Goal: Task Accomplishment & Management: Complete application form

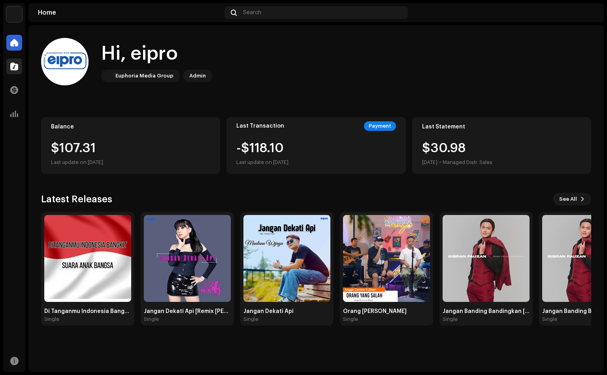
click at [9, 65] on div at bounding box center [14, 66] width 16 height 16
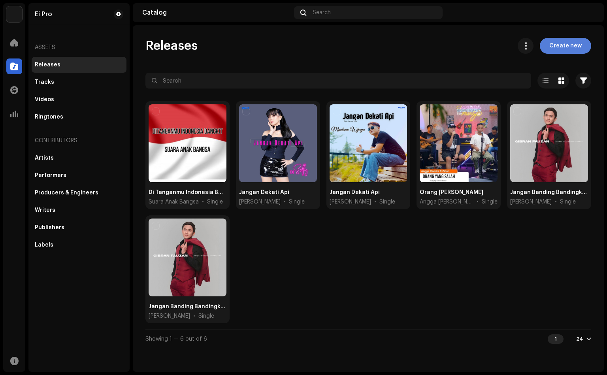
click at [557, 45] on span "Create new" at bounding box center [565, 46] width 32 height 16
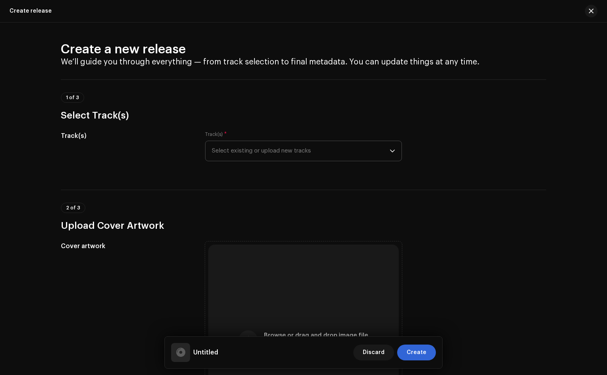
click at [215, 149] on span "Select existing or upload new tracks" at bounding box center [301, 151] width 178 height 20
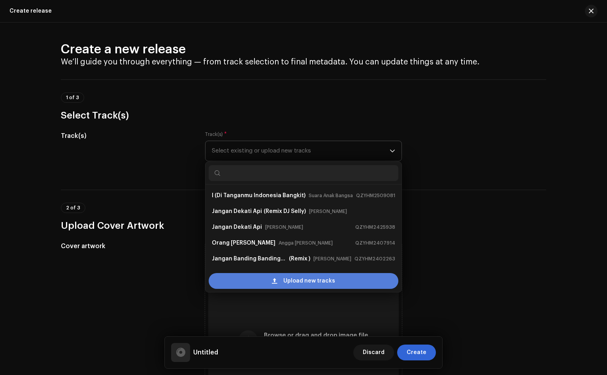
scroll to position [12, 0]
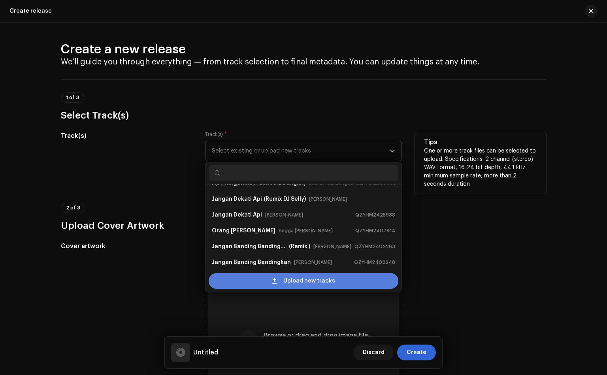
click at [249, 281] on div "Upload new tracks" at bounding box center [304, 281] width 190 height 16
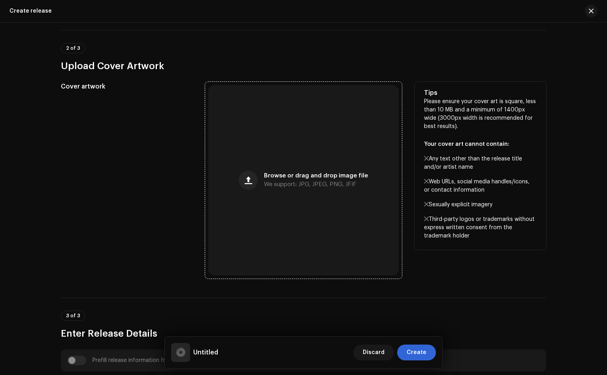
scroll to position [119, 0]
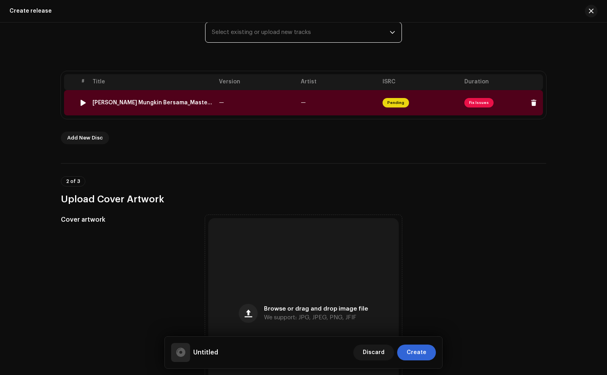
click at [82, 100] on div at bounding box center [83, 103] width 6 height 6
click at [69, 107] on td at bounding box center [70, 102] width 13 height 25
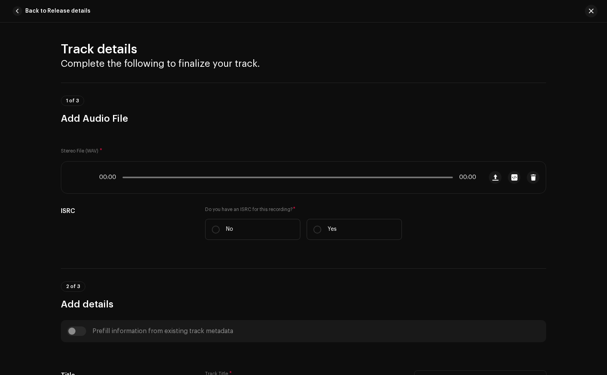
scroll to position [288, 0]
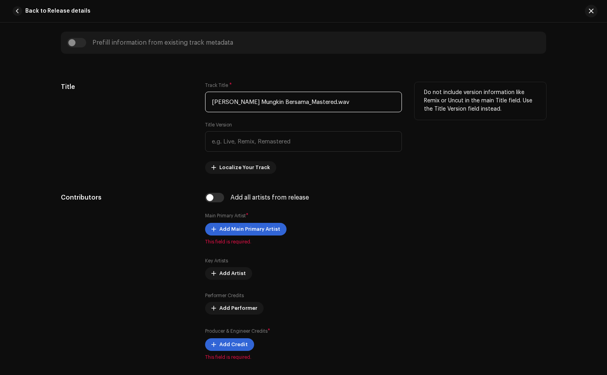
drag, startPoint x: 360, startPoint y: 105, endPoint x: 312, endPoint y: 105, distance: 48.2
click at [312, 105] on input "[PERSON_NAME] Mungkin Bersama_Mastered.wav" at bounding box center [303, 102] width 197 height 21
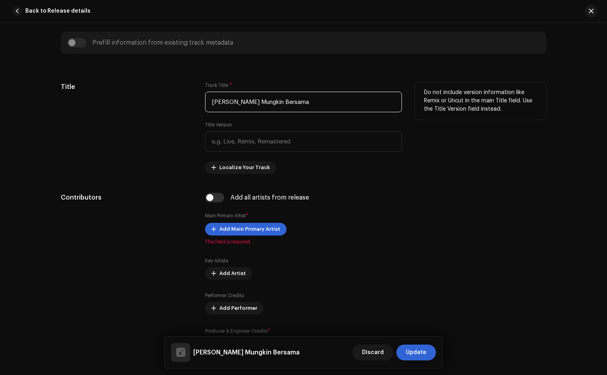
drag, startPoint x: 250, startPoint y: 102, endPoint x: 185, endPoint y: 110, distance: 65.7
click at [186, 110] on div "Title Track Title * [PERSON_NAME] Mungkin Bersama Title Version Localize Your T…" at bounding box center [303, 128] width 485 height 92
type input "Tak Mungkin Bersama"
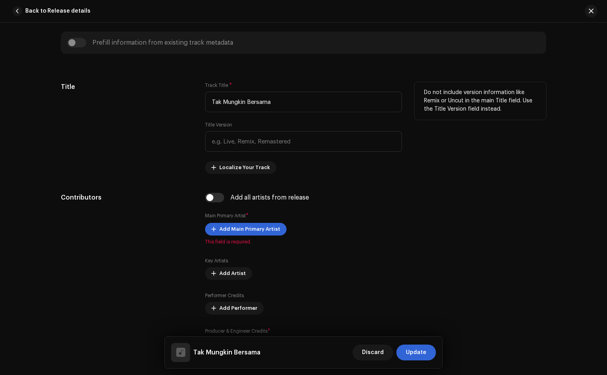
click at [169, 124] on div "Title" at bounding box center [127, 128] width 132 height 92
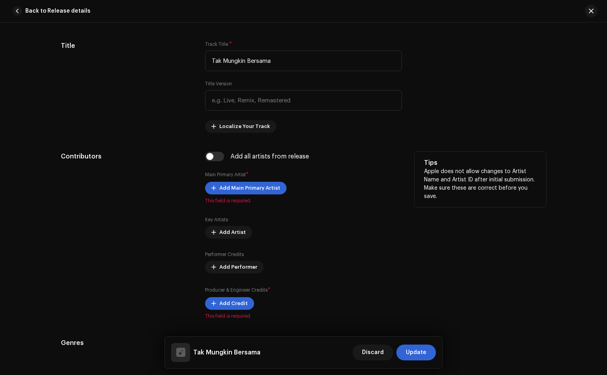
scroll to position [348, 0]
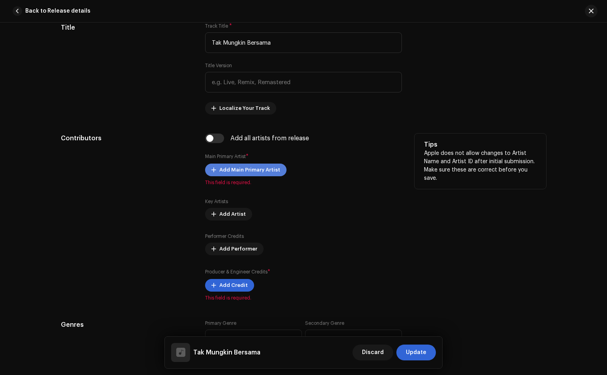
click at [252, 169] on span "Add Main Primary Artist" at bounding box center [249, 170] width 61 height 16
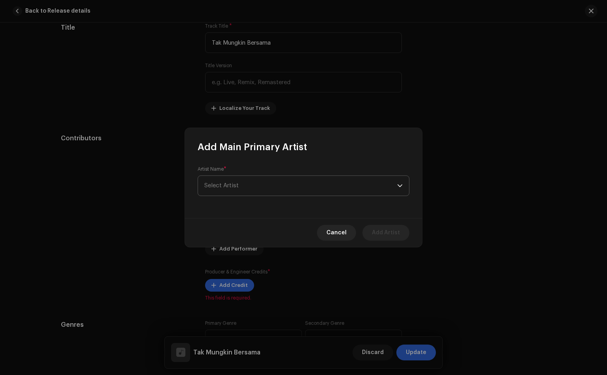
click at [269, 186] on span "Select Artist" at bounding box center [300, 186] width 193 height 20
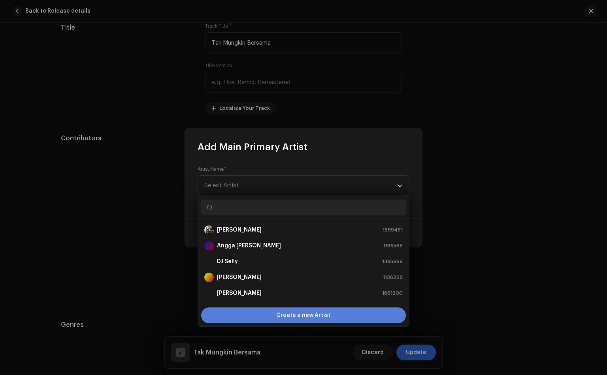
click at [262, 314] on div "Create a new Artist" at bounding box center [303, 315] width 205 height 16
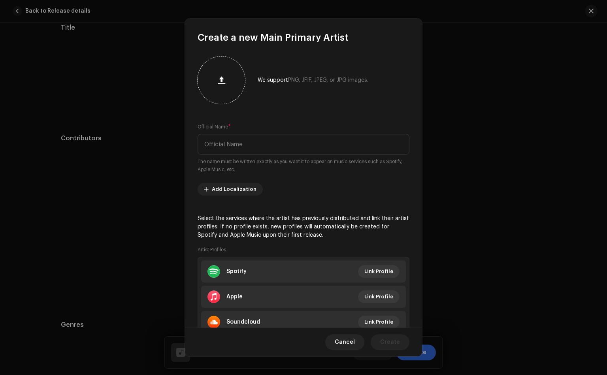
click at [220, 83] on span "button" at bounding box center [222, 80] width 8 height 6
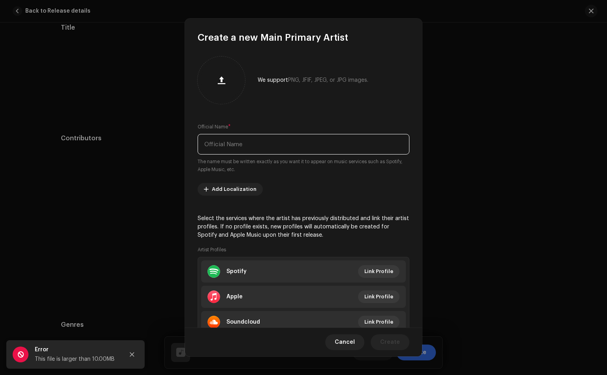
click at [246, 144] on input "text" at bounding box center [304, 144] width 212 height 21
type input "[PERSON_NAME] Jaya"
click at [218, 89] on button "button" at bounding box center [221, 80] width 19 height 19
click at [284, 102] on div "We support PNG, JFIF, JPEG, or JPG images." at bounding box center [304, 79] width 212 height 47
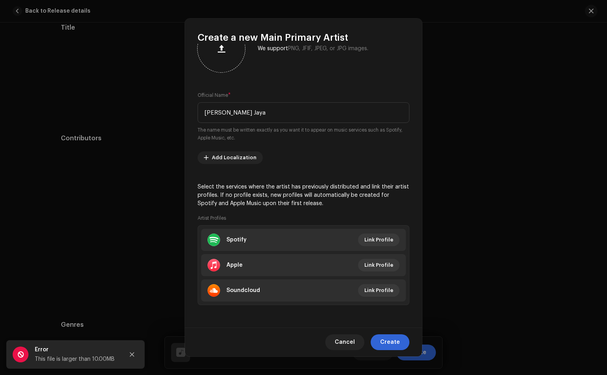
click at [222, 60] on div at bounding box center [221, 48] width 41 height 41
click at [353, 338] on span "Cancel" at bounding box center [345, 342] width 20 height 16
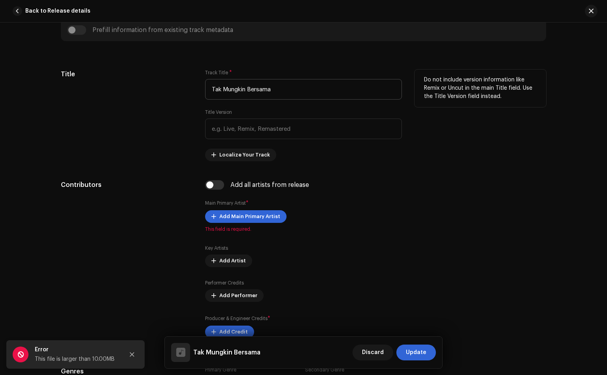
scroll to position [229, 0]
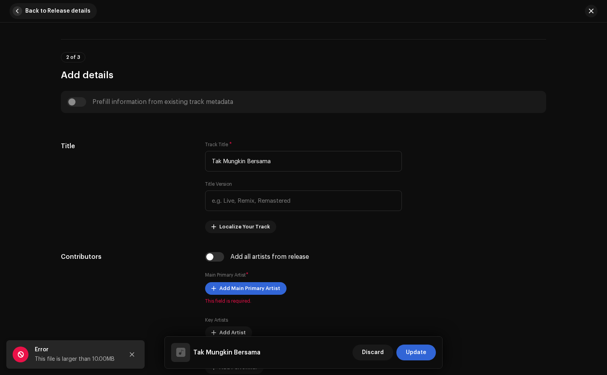
click at [15, 15] on span "button" at bounding box center [17, 10] width 9 height 9
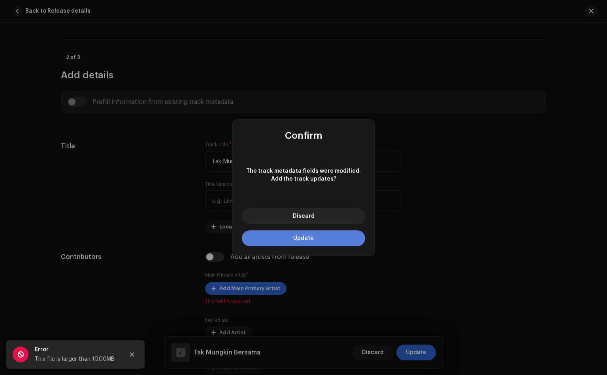
click at [324, 235] on button "Update" at bounding box center [303, 238] width 123 height 16
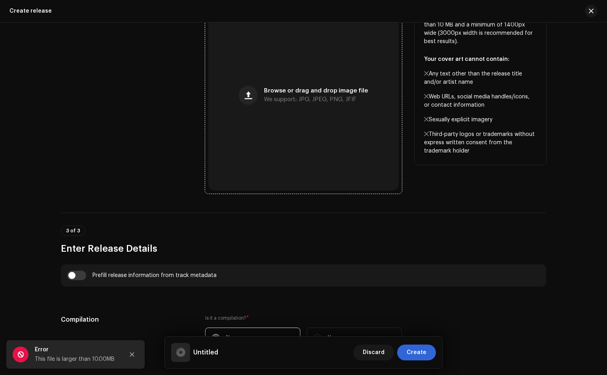
scroll to position [237, 0]
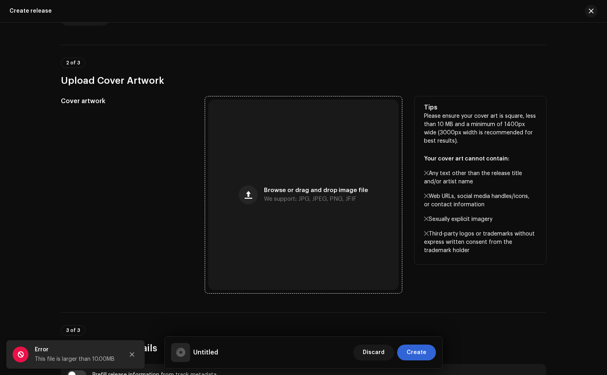
click at [268, 206] on div "Browse or drag and drop image file We support: JPG, JPEG, PNG, JFIF" at bounding box center [303, 195] width 190 height 190
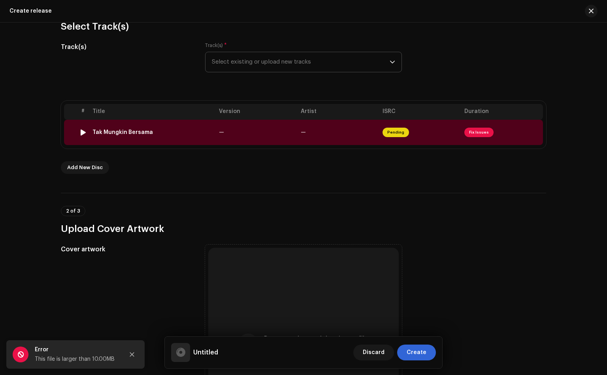
scroll to position [0, 0]
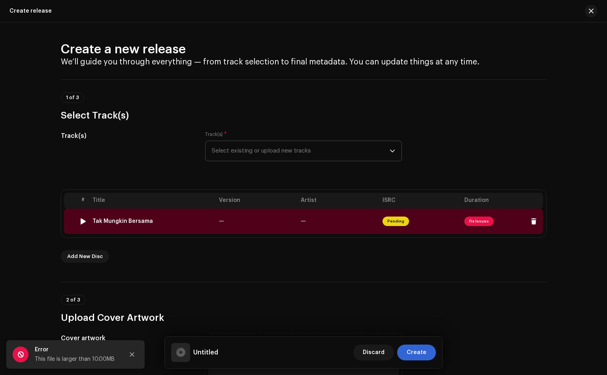
click at [69, 226] on td at bounding box center [70, 221] width 13 height 25
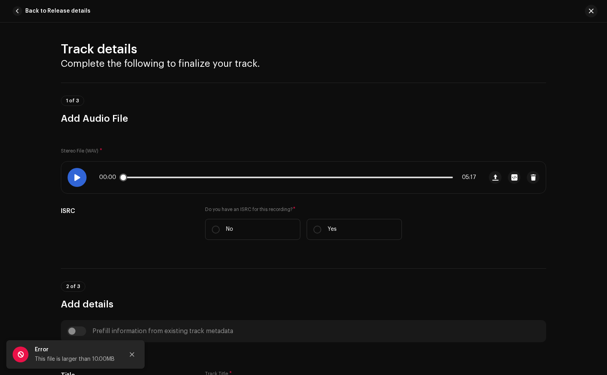
click at [75, 175] on span at bounding box center [76, 177] width 7 height 6
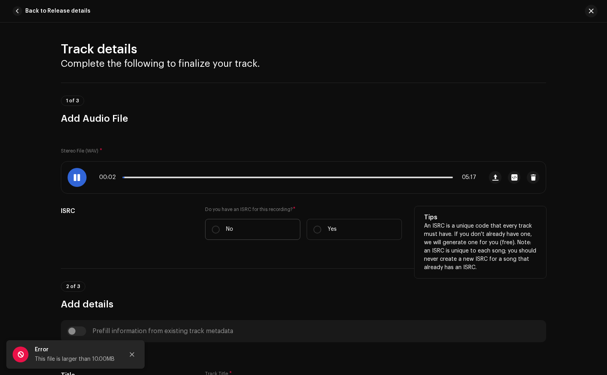
click at [222, 232] on label "No" at bounding box center [252, 229] width 95 height 21
click at [220, 232] on input "No" at bounding box center [216, 230] width 8 height 8
radio input "true"
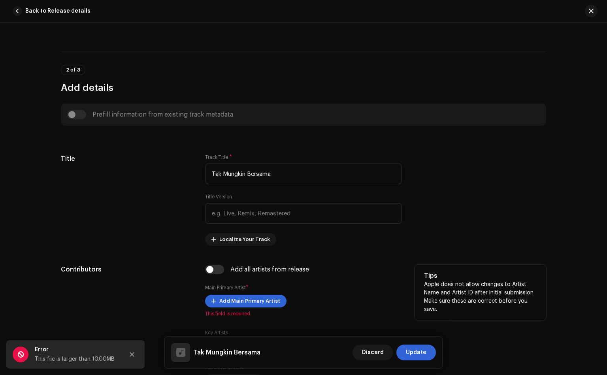
scroll to position [356, 0]
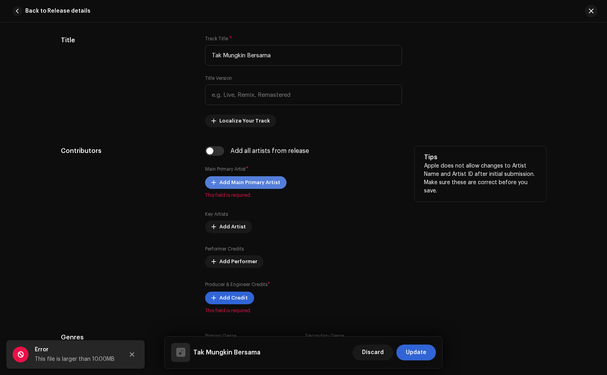
click at [250, 178] on span "Add Main Primary Artist" at bounding box center [249, 183] width 61 height 16
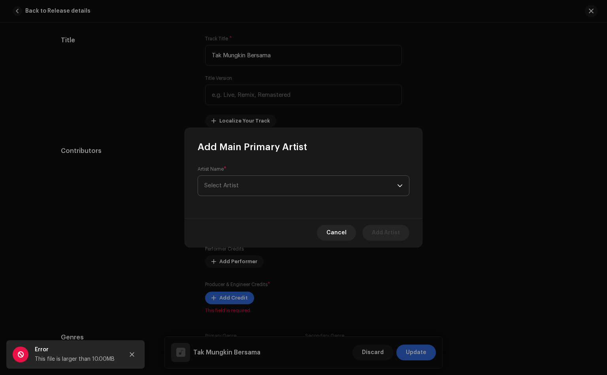
click at [258, 187] on span "Select Artist" at bounding box center [300, 186] width 193 height 20
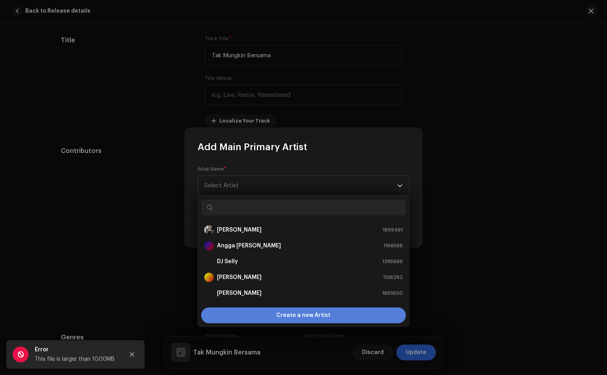
scroll to position [12, 0]
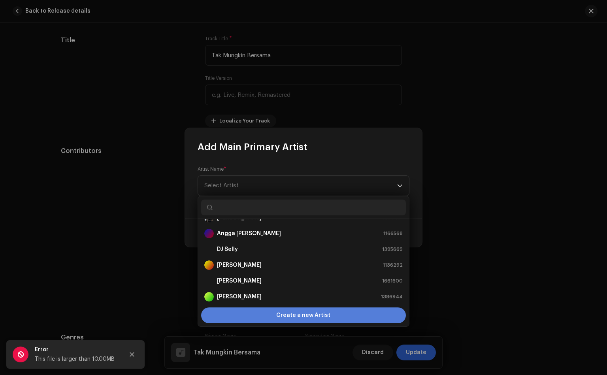
click at [297, 315] on span "Create a new Artist" at bounding box center [303, 315] width 54 height 16
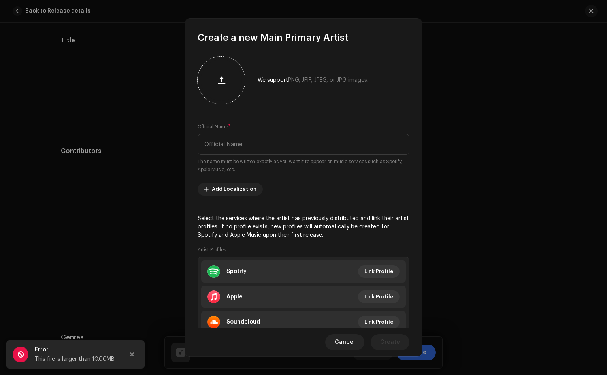
click at [211, 91] on div at bounding box center [221, 80] width 41 height 41
click at [280, 147] on input "text" at bounding box center [304, 144] width 212 height 21
type input "[PERSON_NAME] Jaya"
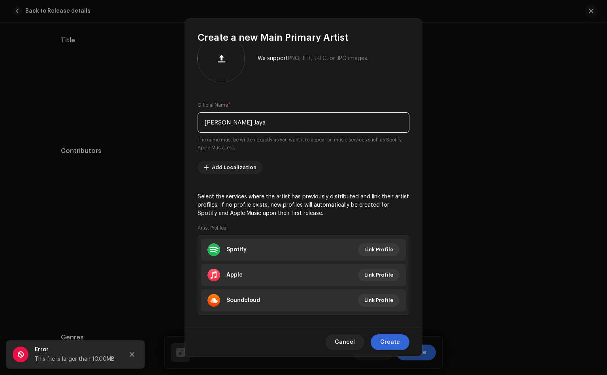
scroll to position [32, 0]
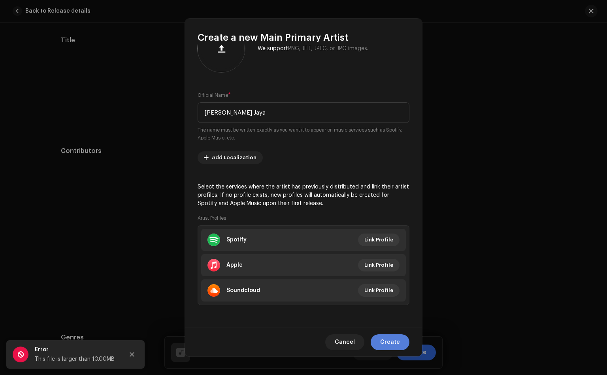
click at [383, 346] on span "Create" at bounding box center [390, 342] width 20 height 16
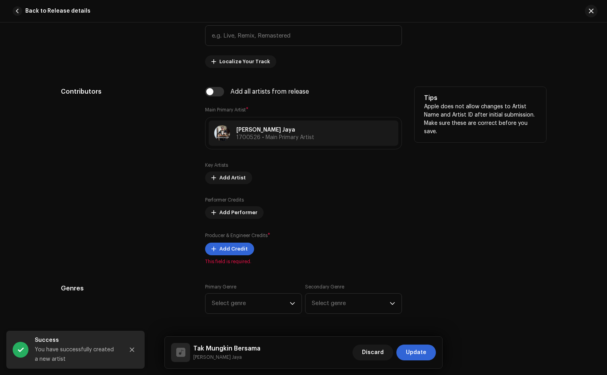
scroll to position [474, 0]
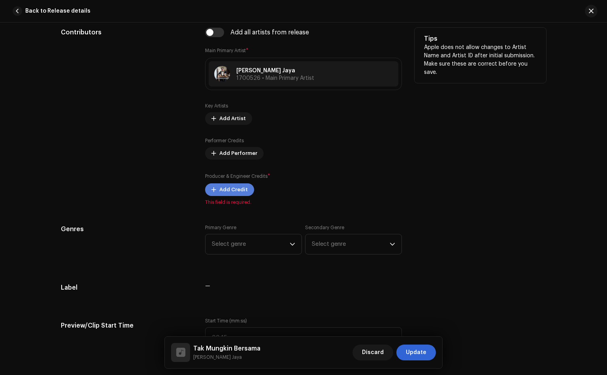
click at [242, 191] on span "Add Credit" at bounding box center [233, 190] width 28 height 16
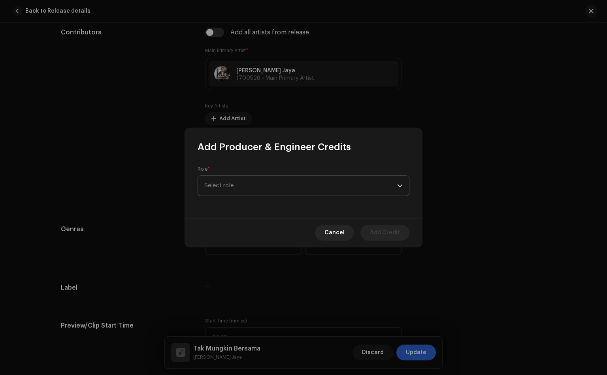
click at [247, 186] on span "Select role" at bounding box center [300, 186] width 193 height 20
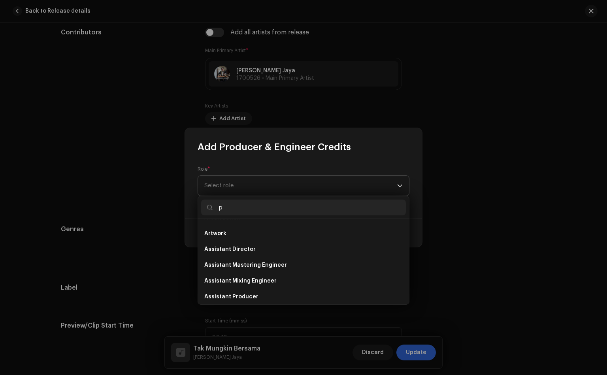
scroll to position [0, 0]
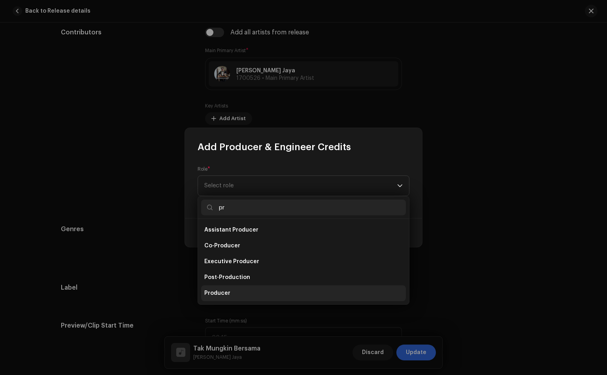
type input "pr"
click at [224, 288] on li "Producer" at bounding box center [303, 293] width 205 height 16
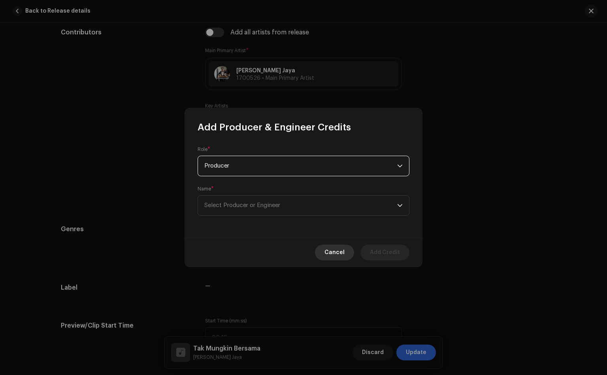
click at [327, 249] on span "Cancel" at bounding box center [334, 253] width 20 height 16
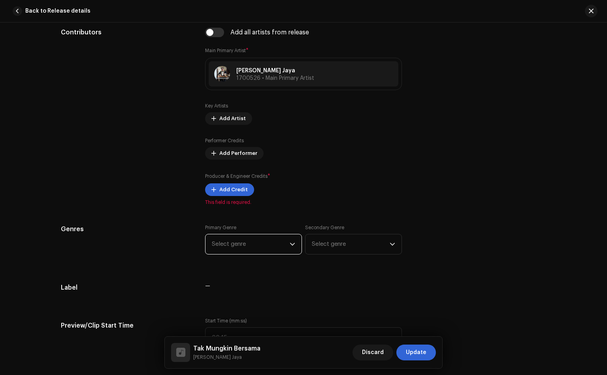
click at [245, 250] on span "Select genre" at bounding box center [251, 244] width 78 height 20
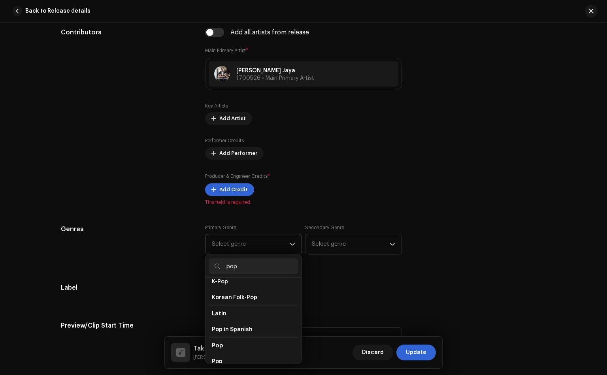
type input "pop"
click at [222, 342] on li "Pop" at bounding box center [254, 345] width 90 height 16
click at [222, 357] on li "Pop" at bounding box center [254, 360] width 90 height 16
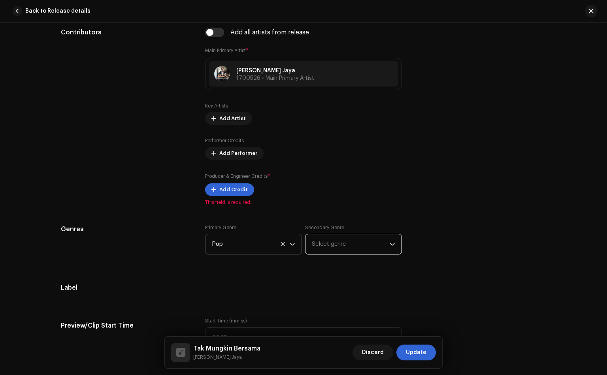
click at [342, 250] on span "Select genre" at bounding box center [351, 244] width 78 height 20
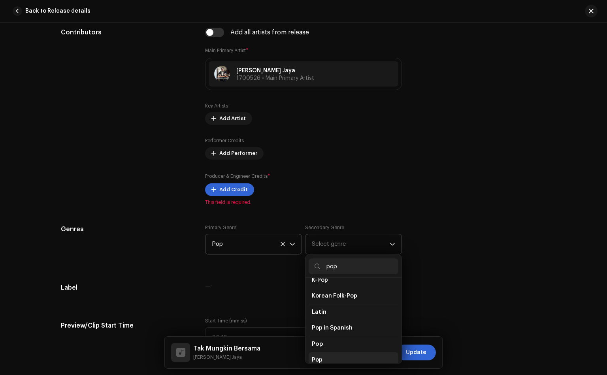
type input "pop"
click at [317, 358] on span "Pop" at bounding box center [317, 360] width 11 height 8
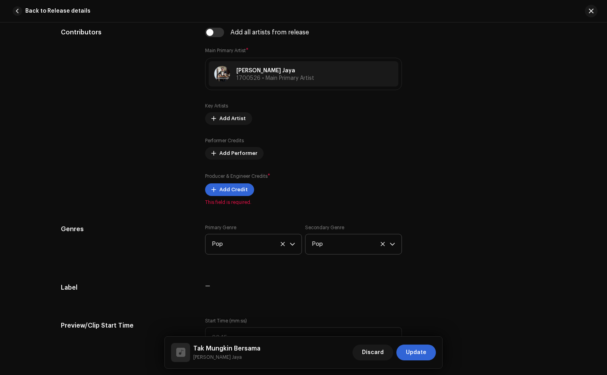
click at [445, 259] on div "Genres Primary Genre Pop Secondary Genre Pop" at bounding box center [303, 244] width 485 height 40
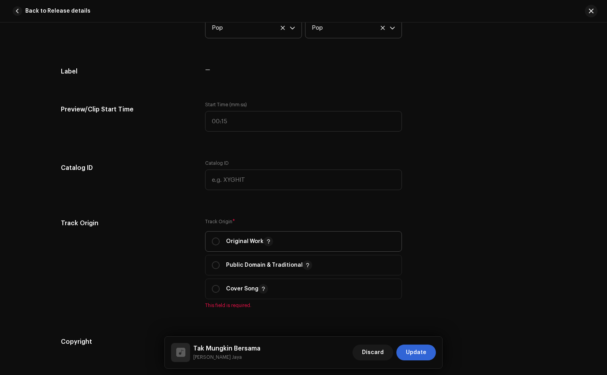
scroll to position [711, 0]
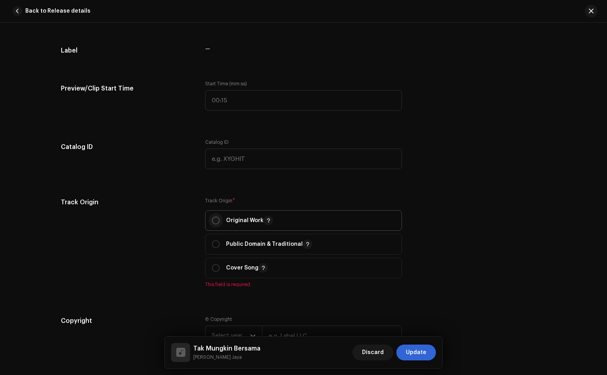
click at [213, 222] on input "radio" at bounding box center [216, 220] width 8 height 8
radio input "true"
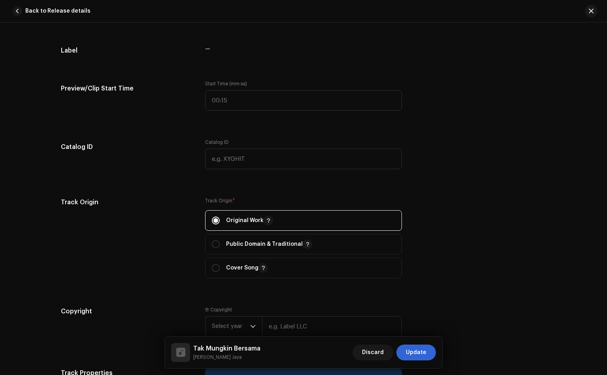
click at [177, 248] on div "Track Origin" at bounding box center [127, 243] width 132 height 90
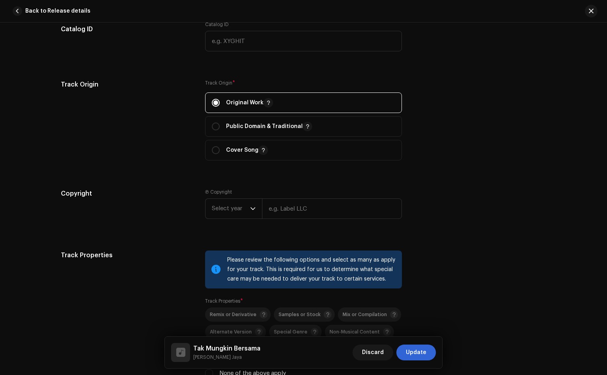
scroll to position [830, 0]
click at [236, 205] on span "Select year" at bounding box center [231, 208] width 38 height 20
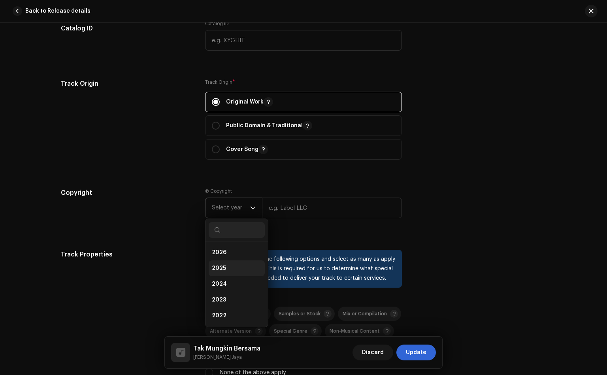
click at [222, 270] on span "2025" at bounding box center [219, 268] width 14 height 8
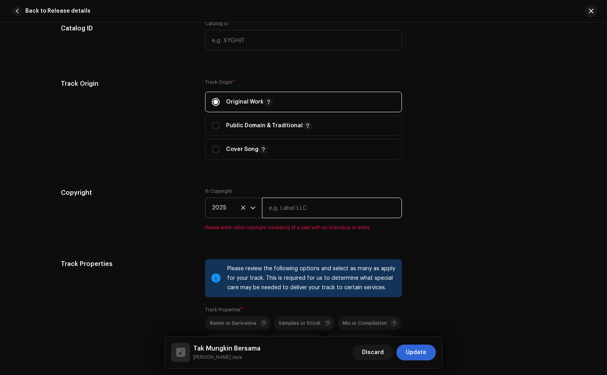
click at [272, 209] on input "text" at bounding box center [332, 208] width 140 height 21
click at [178, 215] on div "Copyright" at bounding box center [127, 214] width 132 height 52
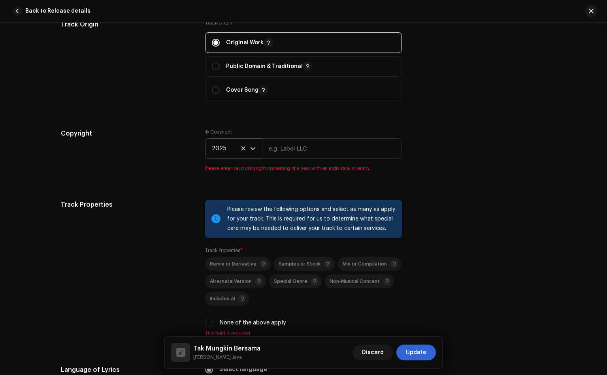
scroll to position [948, 0]
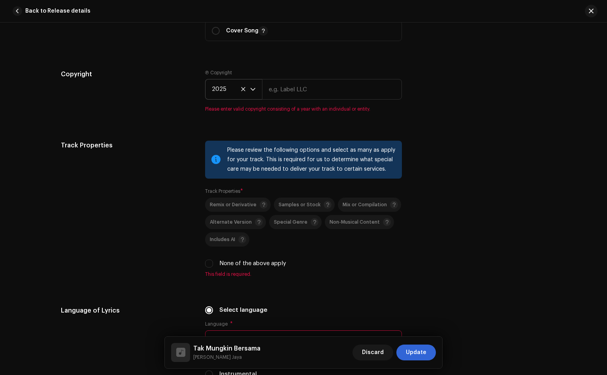
click at [217, 263] on div "None of the above apply" at bounding box center [303, 263] width 197 height 9
click at [208, 265] on input "None of the above apply" at bounding box center [209, 264] width 8 height 8
checkbox input "true"
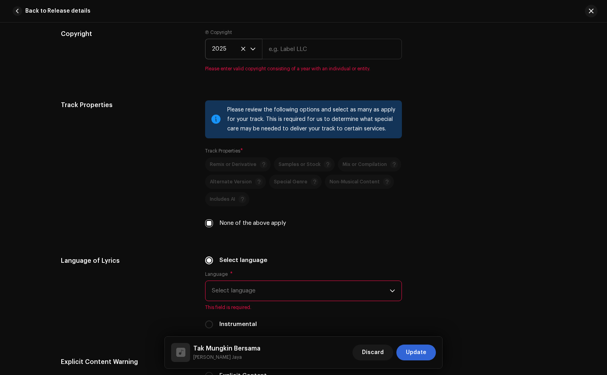
scroll to position [1007, 0]
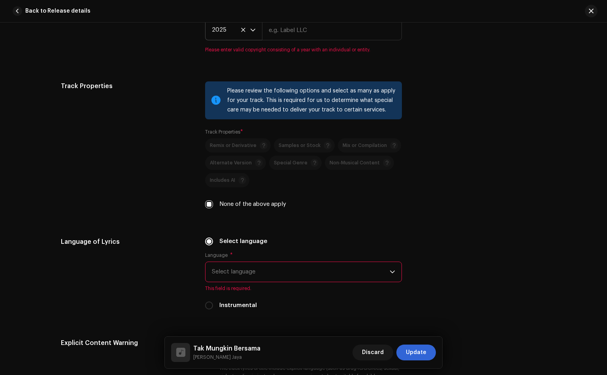
click at [281, 269] on span "Select language" at bounding box center [301, 272] width 178 height 20
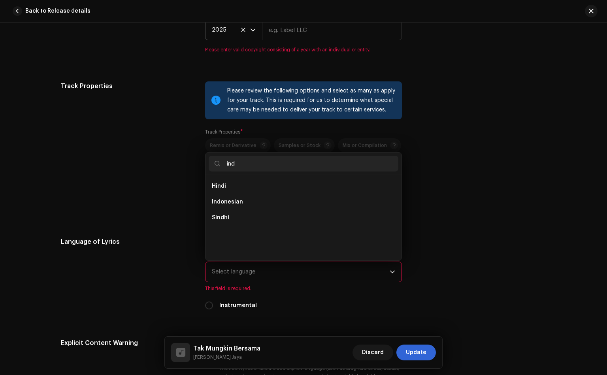
scroll to position [0, 0]
type input "indo"
click at [230, 186] on span "Indonesian" at bounding box center [227, 186] width 31 height 8
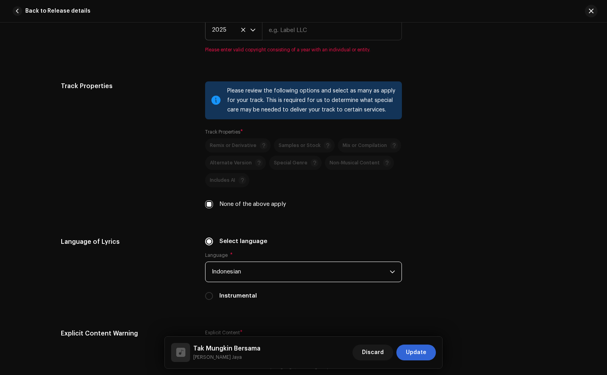
click at [151, 269] on div "Language of Lyrics" at bounding box center [127, 273] width 132 height 73
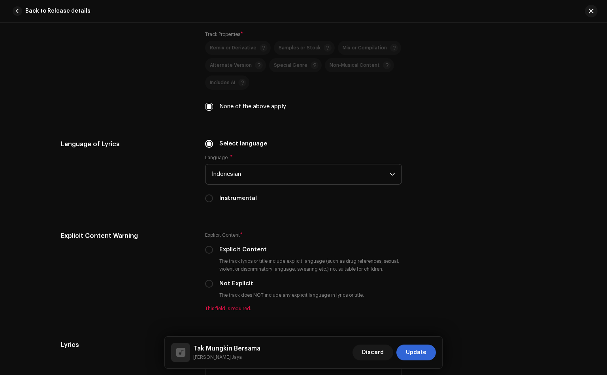
scroll to position [1126, 0]
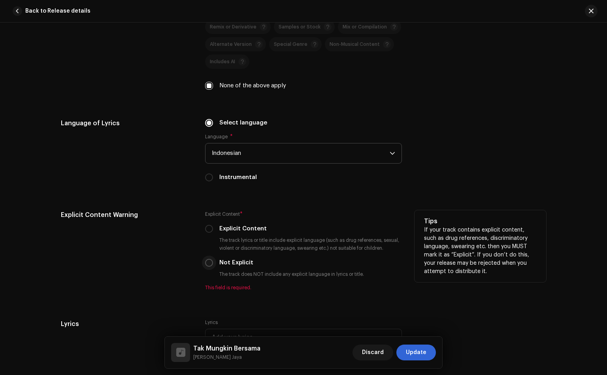
click at [209, 263] on input "Not Explicit" at bounding box center [209, 263] width 8 height 8
radio input "true"
click at [179, 262] on div "Explicit Content Warning" at bounding box center [127, 250] width 132 height 81
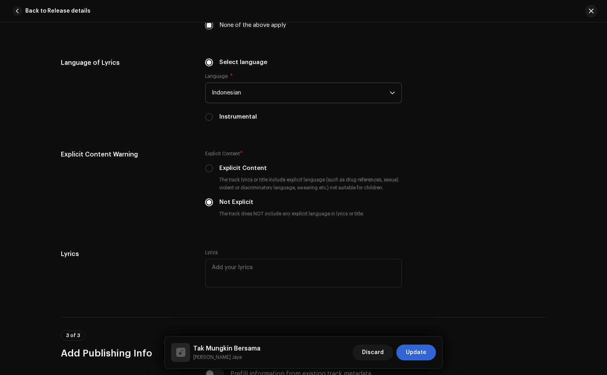
scroll to position [1244, 0]
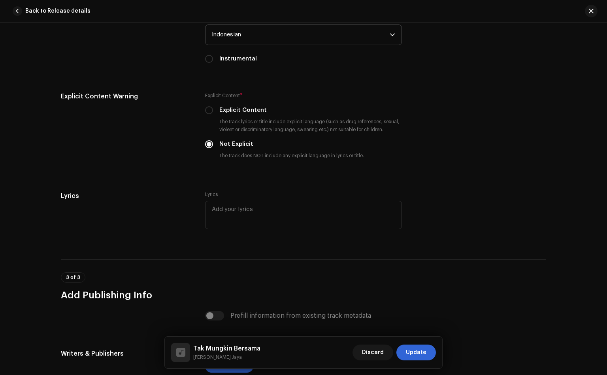
click at [167, 226] on div "Lyrics" at bounding box center [127, 215] width 132 height 49
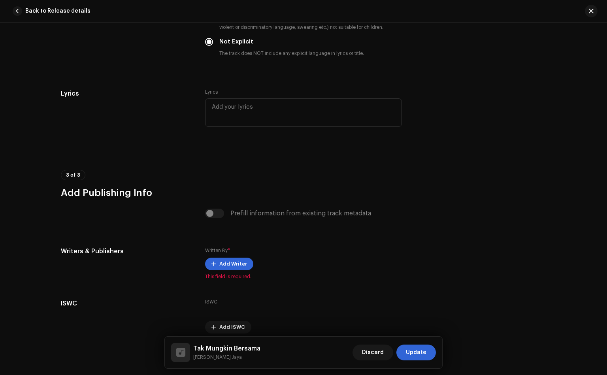
scroll to position [1363, 0]
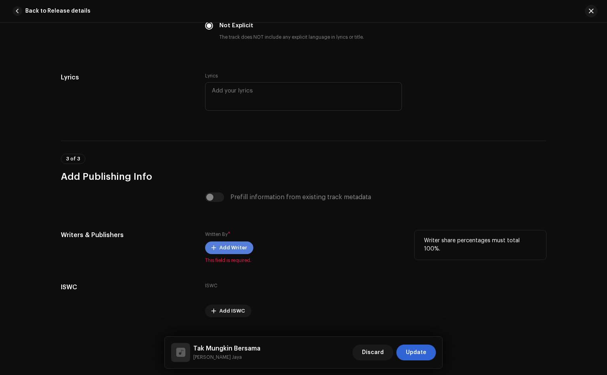
click at [219, 249] on span "Add Writer" at bounding box center [233, 248] width 28 height 16
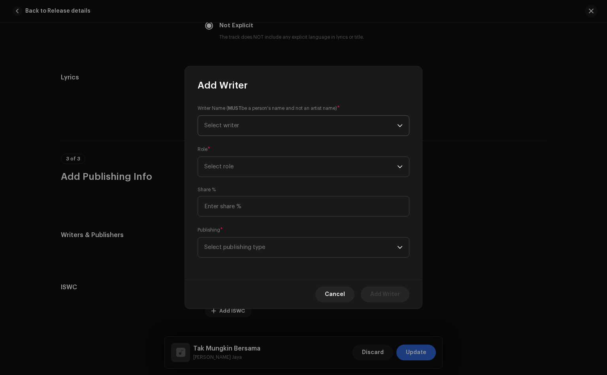
click at [279, 117] on span "Select writer" at bounding box center [300, 126] width 193 height 20
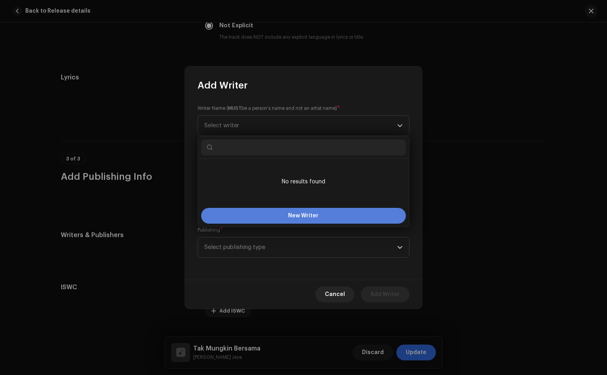
click at [275, 216] on button "New Writer" at bounding box center [303, 216] width 205 height 16
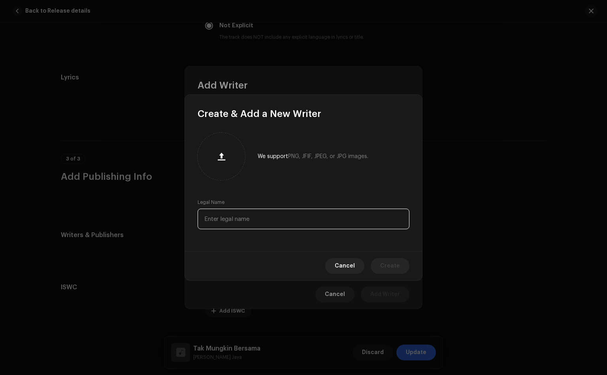
click at [239, 217] on input "text" at bounding box center [304, 219] width 212 height 21
type input "[PERSON_NAME]"
click at [383, 261] on span "Create" at bounding box center [390, 266] width 20 height 16
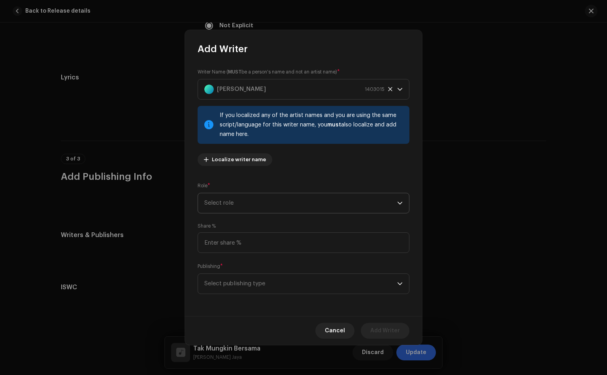
click at [269, 198] on span "Select role" at bounding box center [300, 203] width 193 height 20
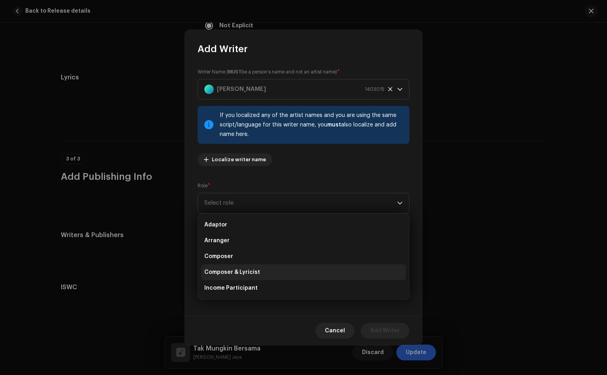
click at [249, 270] on span "Composer & Lyricist" at bounding box center [232, 272] width 56 height 8
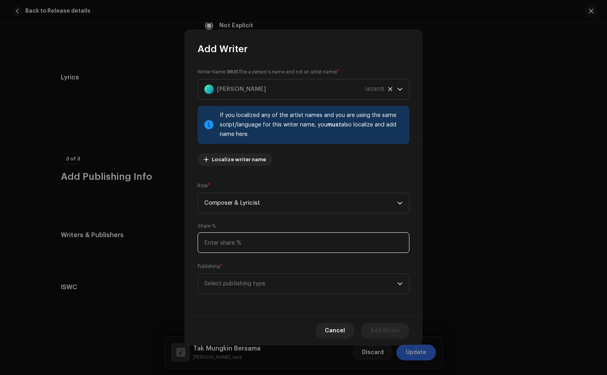
click at [239, 243] on input at bounding box center [304, 242] width 212 height 21
type input "100.00"
click at [303, 224] on div "Share % 100.00" at bounding box center [304, 238] width 212 height 30
click at [295, 275] on span "Select publishing type" at bounding box center [300, 284] width 193 height 20
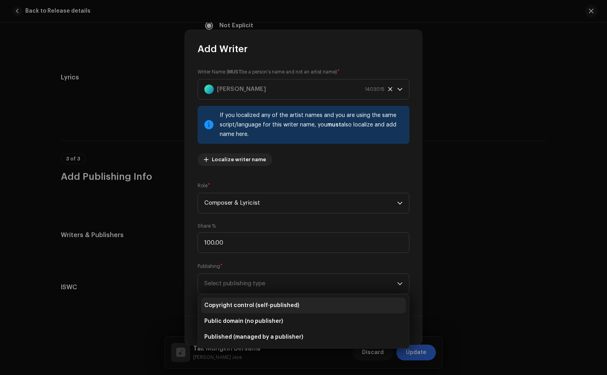
click at [255, 305] on span "Copyright control (self-published)" at bounding box center [251, 305] width 95 height 8
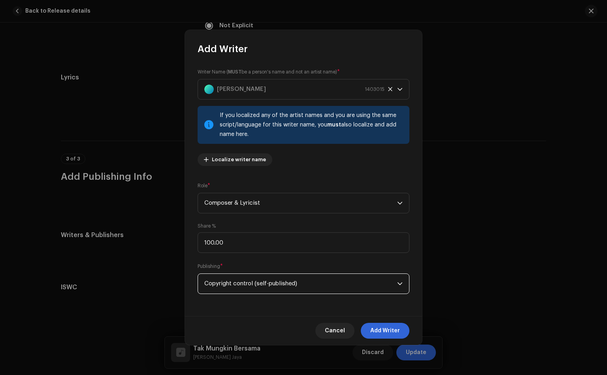
click at [189, 294] on div "Writer Name ( MUST be a person's name and not an artist name) * [PERSON_NAME] 1…" at bounding box center [303, 185] width 237 height 261
click at [375, 332] on span "Add Writer" at bounding box center [385, 331] width 30 height 16
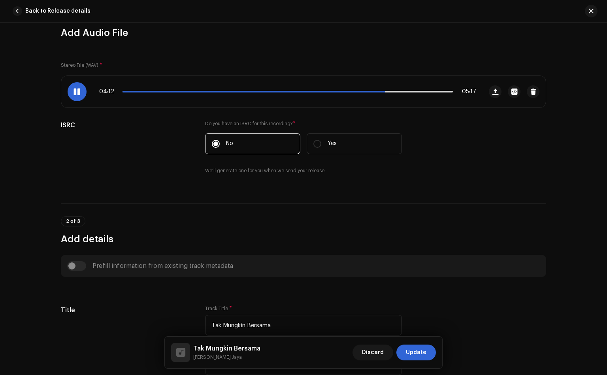
scroll to position [0, 0]
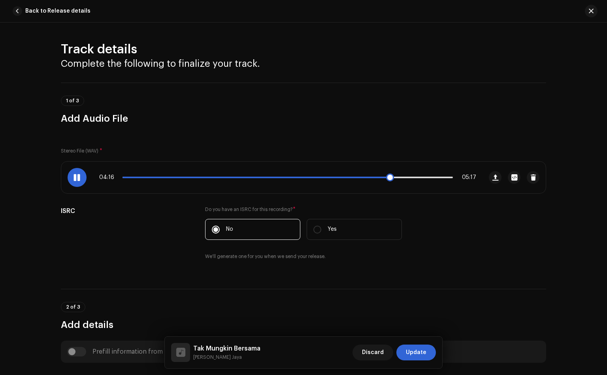
click at [196, 177] on span at bounding box center [255, 178] width 267 height 2
click at [211, 178] on p-slider at bounding box center [287, 178] width 330 height 2
click at [222, 177] on p-slider at bounding box center [287, 178] width 330 height 2
click at [222, 177] on span at bounding box center [226, 177] width 8 height 8
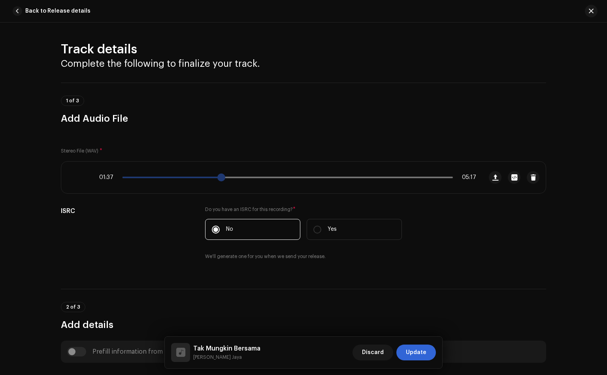
drag, startPoint x: 222, startPoint y: 177, endPoint x: 217, endPoint y: 178, distance: 4.9
click at [217, 178] on span at bounding box center [221, 177] width 8 height 8
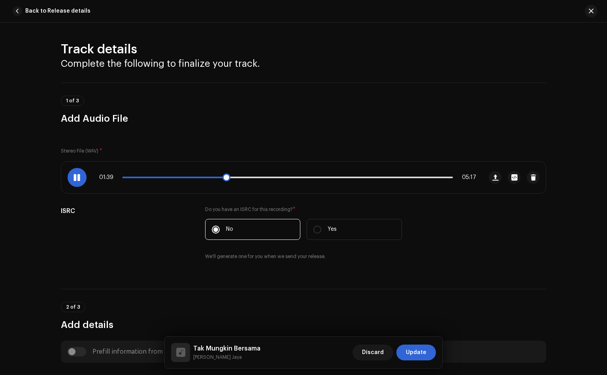
click at [78, 174] on span at bounding box center [76, 177] width 7 height 6
click at [75, 181] on span at bounding box center [76, 177] width 7 height 6
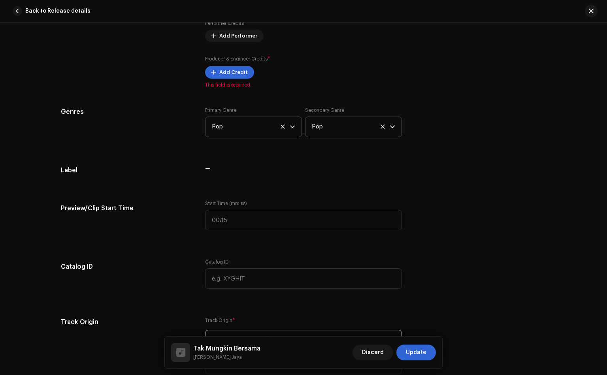
scroll to position [593, 0]
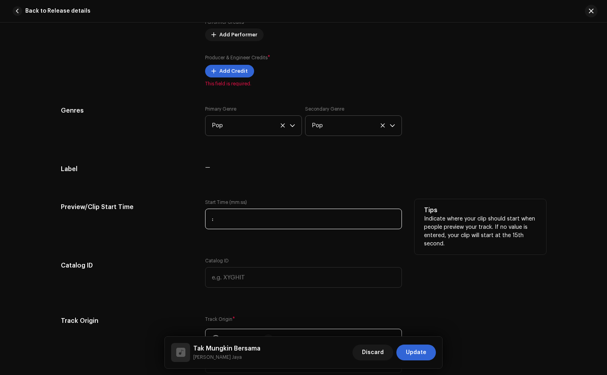
click at [216, 218] on input ":" at bounding box center [303, 219] width 197 height 21
click at [222, 220] on input "01:47" at bounding box center [303, 219] width 197 height 21
type input "01:37"
click at [175, 226] on div "Preview/Clip Start Time" at bounding box center [127, 219] width 132 height 40
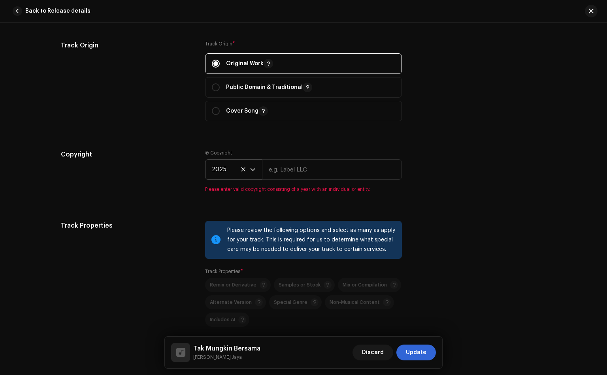
scroll to position [1067, 0]
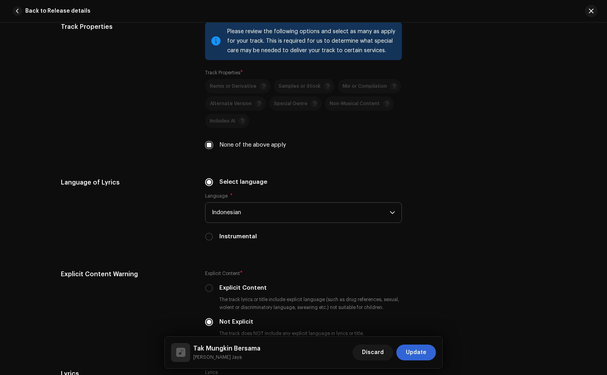
click at [159, 233] on div "Language of Lyrics" at bounding box center [127, 214] width 132 height 73
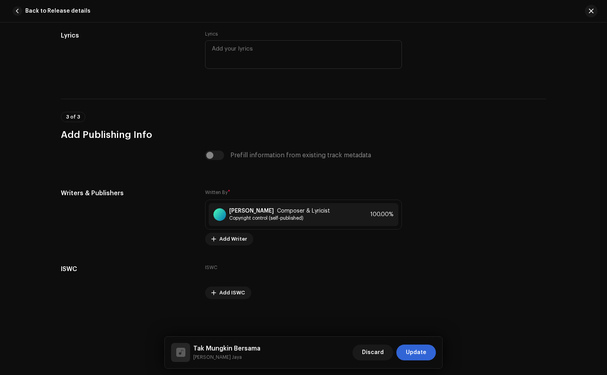
scroll to position [1407, 0]
click at [405, 357] on button "Update" at bounding box center [416, 352] width 40 height 16
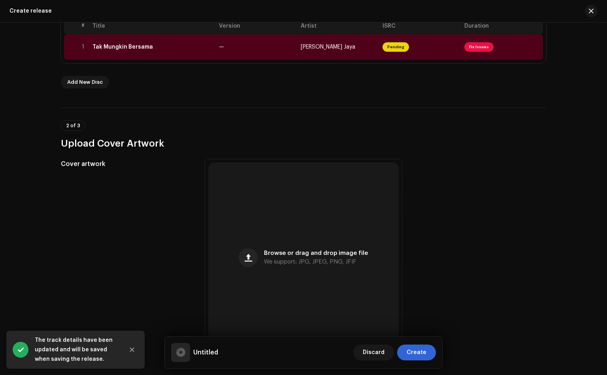
scroll to position [178, 0]
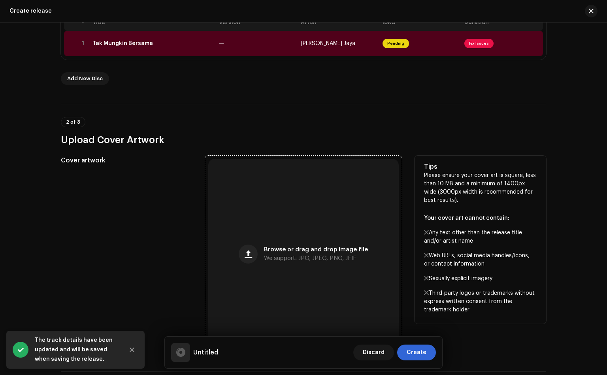
click at [263, 248] on div "Browse or drag and drop image file We support: JPG, JPEG, PNG, JFIF" at bounding box center [303, 254] width 190 height 190
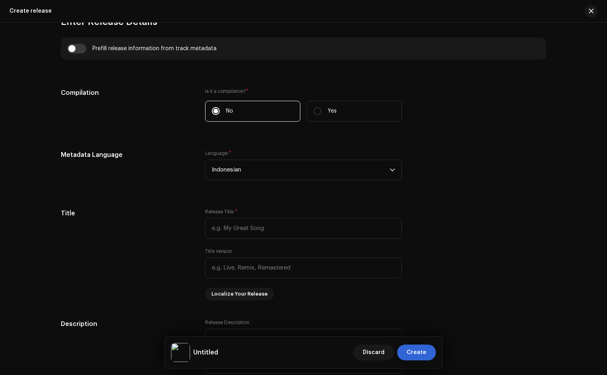
scroll to position [593, 0]
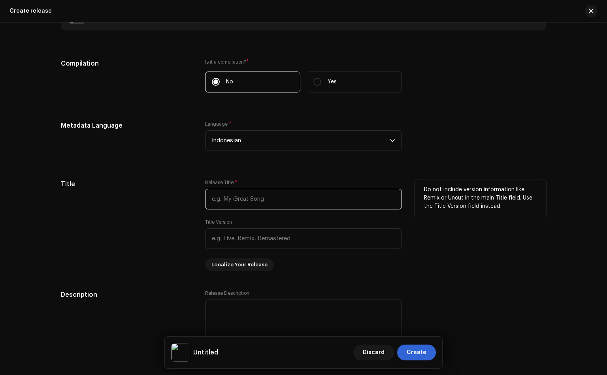
click at [247, 203] on input "text" at bounding box center [303, 199] width 197 height 21
type input "A"
type input "Tak Mungkin Bersama"
click at [114, 202] on div "Title" at bounding box center [127, 225] width 132 height 92
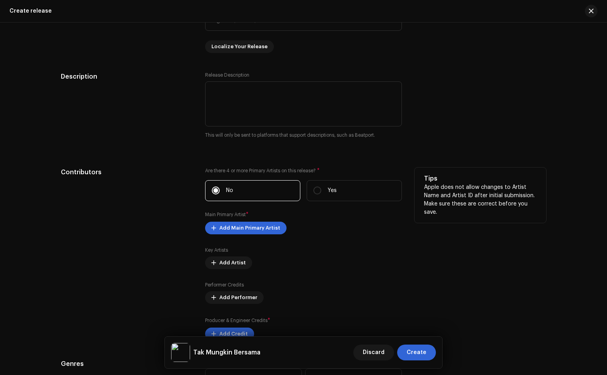
scroll to position [830, 0]
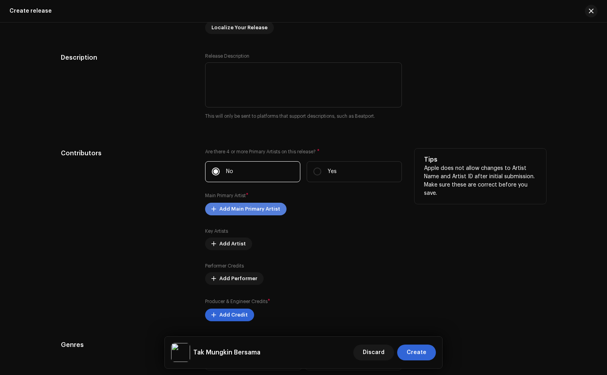
click at [245, 211] on span "Add Main Primary Artist" at bounding box center [249, 209] width 61 height 16
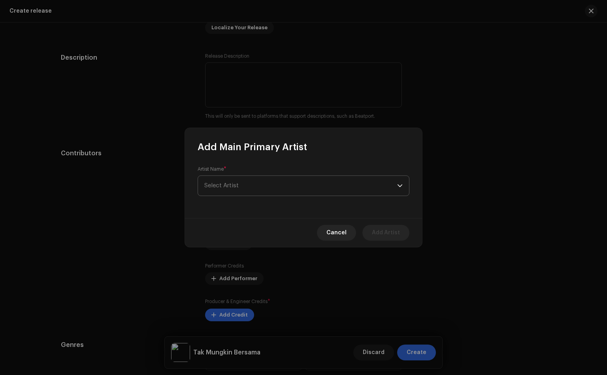
click at [262, 186] on span "Select Artist" at bounding box center [300, 186] width 193 height 20
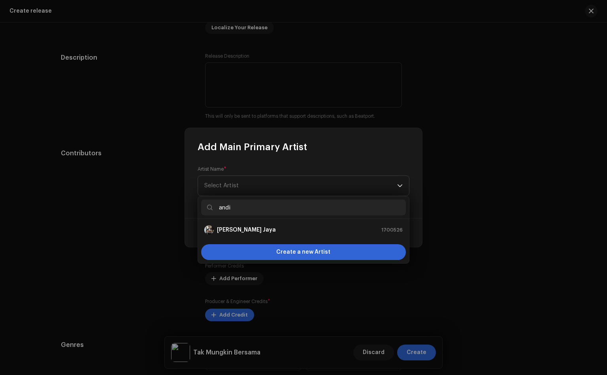
type input "andi"
click at [234, 226] on strong "[PERSON_NAME] Jaya" at bounding box center [246, 230] width 59 height 8
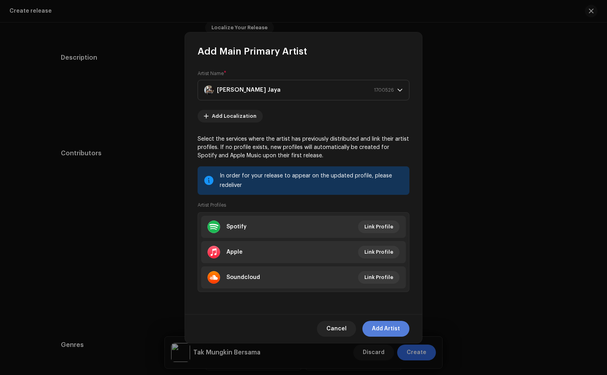
click at [386, 328] on span "Add Artist" at bounding box center [386, 329] width 28 height 16
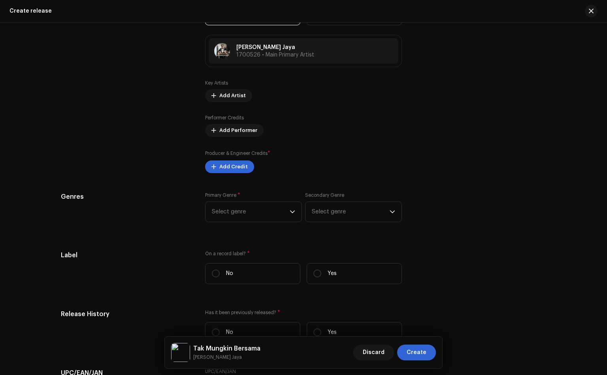
scroll to position [1007, 0]
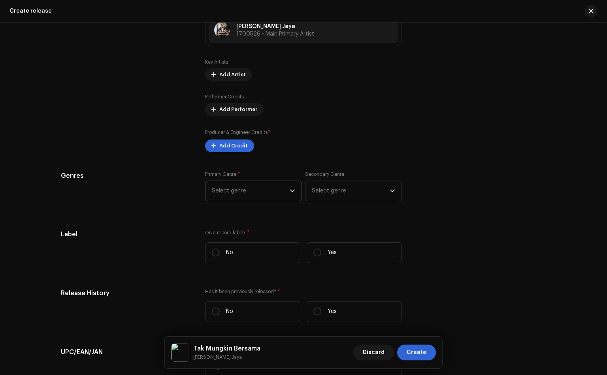
click at [242, 195] on span "Select genre" at bounding box center [251, 191] width 78 height 20
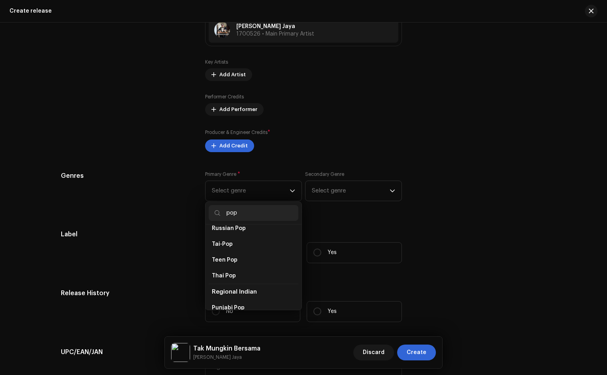
scroll to position [533, 0]
type input "pop"
click at [151, 223] on div "Prefill release information from track metadata Compilation Is it a compilation…" at bounding box center [303, 69] width 485 height 950
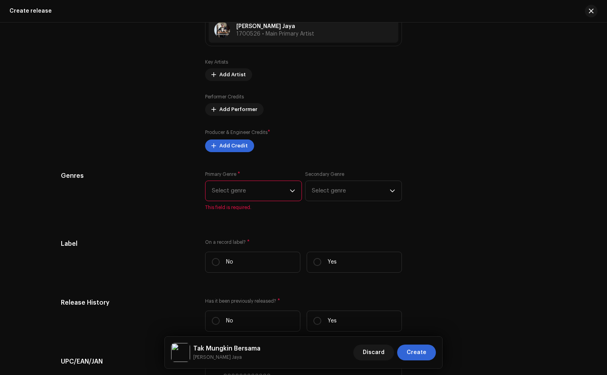
click at [228, 198] on span "Select genre" at bounding box center [251, 191] width 78 height 20
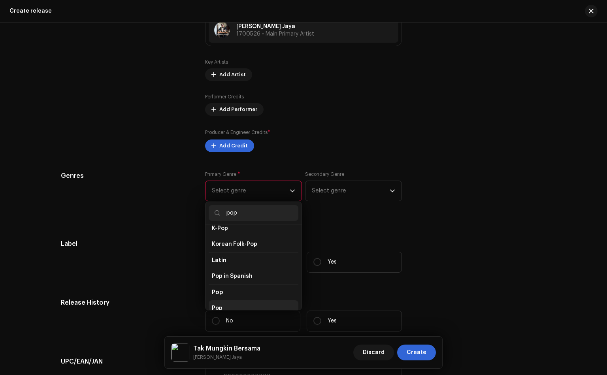
scroll to position [239, 0]
type input "pop"
click at [220, 303] on span "Pop" at bounding box center [217, 307] width 11 height 8
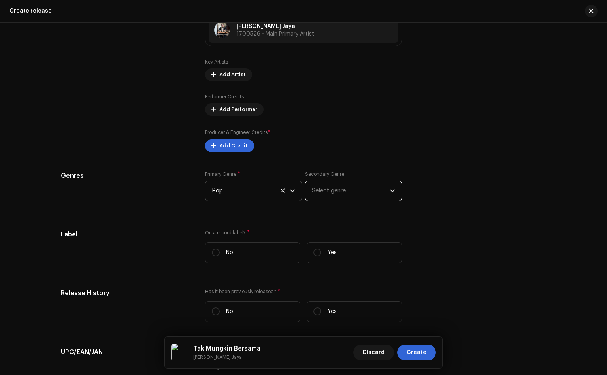
click at [350, 199] on span "Select genre" at bounding box center [351, 191] width 78 height 20
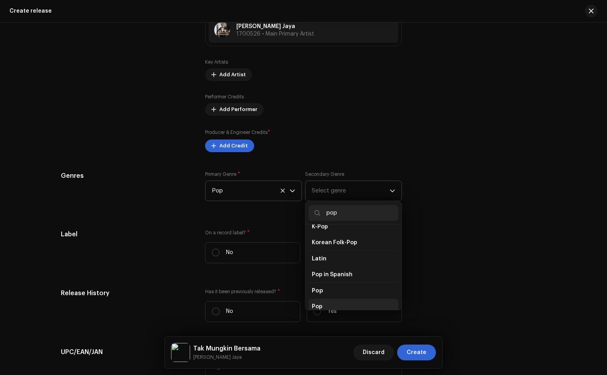
type input "pop"
click at [323, 305] on li "Pop" at bounding box center [354, 307] width 90 height 16
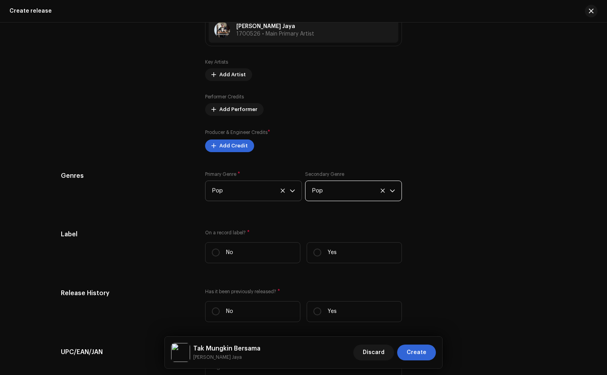
click at [175, 245] on div "Label" at bounding box center [127, 250] width 132 height 40
click at [212, 255] on input "No" at bounding box center [216, 252] width 8 height 8
radio input "true"
click at [173, 245] on div "Label" at bounding box center [127, 250] width 132 height 40
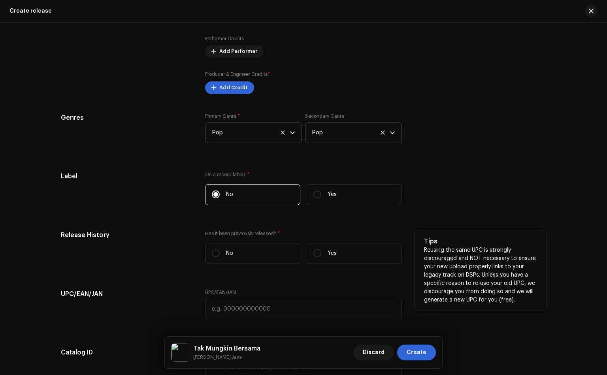
scroll to position [1067, 0]
click at [215, 252] on input "No" at bounding box center [216, 252] width 8 height 8
radio input "true"
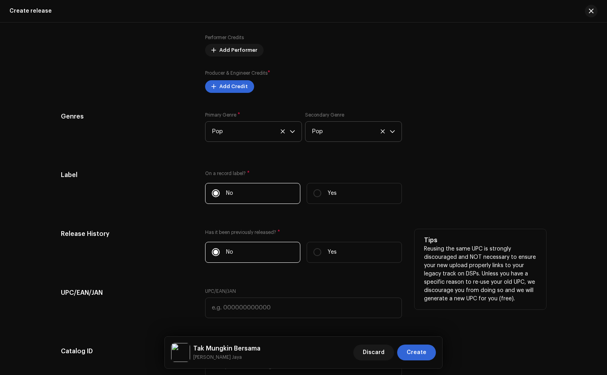
click at [181, 260] on div "Release History" at bounding box center [127, 249] width 132 height 40
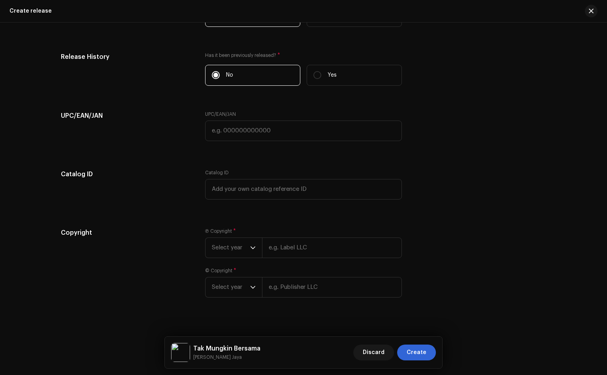
scroll to position [1244, 0]
click at [216, 247] on span "Select year" at bounding box center [231, 247] width 38 height 20
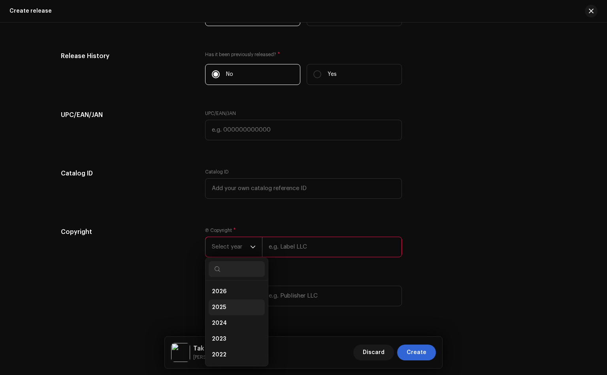
click at [217, 310] on span "2025" at bounding box center [219, 307] width 14 height 8
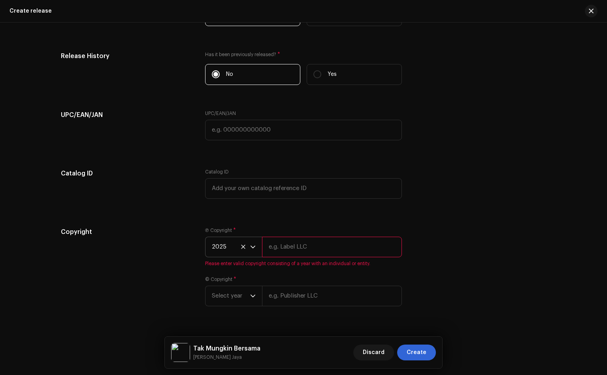
click at [289, 246] on input "text" at bounding box center [332, 247] width 140 height 21
drag, startPoint x: 139, startPoint y: 221, endPoint x: 156, endPoint y: 229, distance: 19.3
click at [231, 293] on span "Select year" at bounding box center [231, 296] width 38 height 20
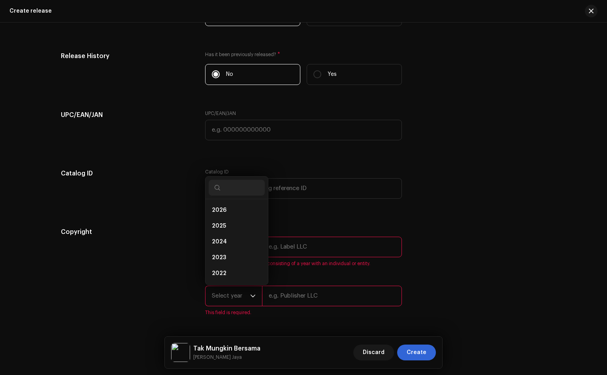
scroll to position [12, 0]
click at [222, 217] on span "2025" at bounding box center [219, 214] width 14 height 8
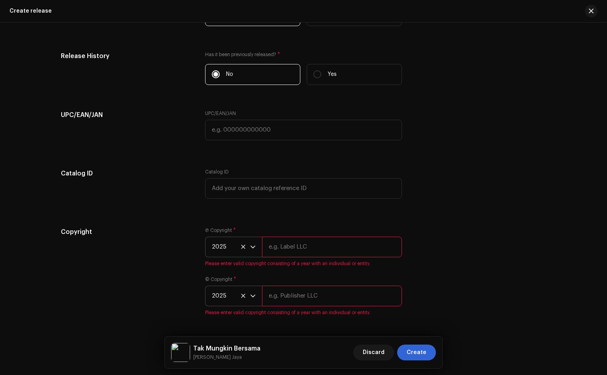
click at [167, 246] on div "Copyright" at bounding box center [127, 276] width 132 height 98
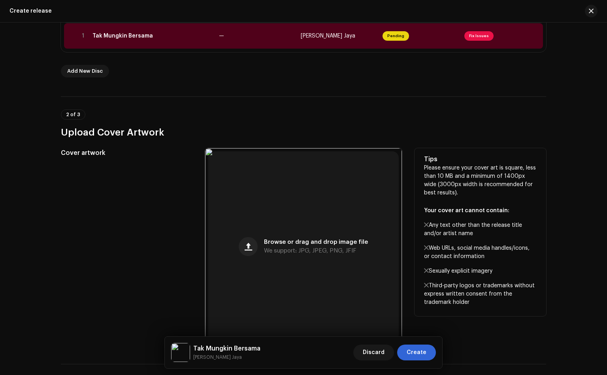
scroll to position [88, 0]
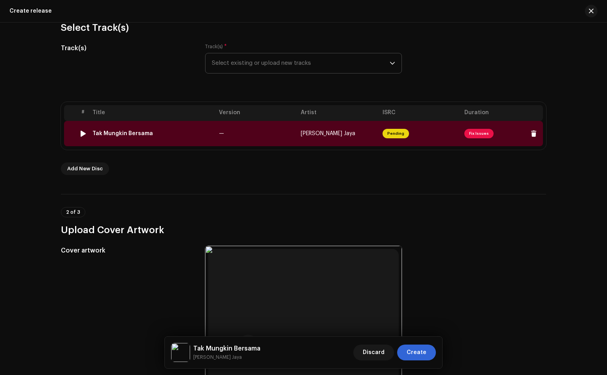
click at [80, 131] on div at bounding box center [83, 133] width 6 height 6
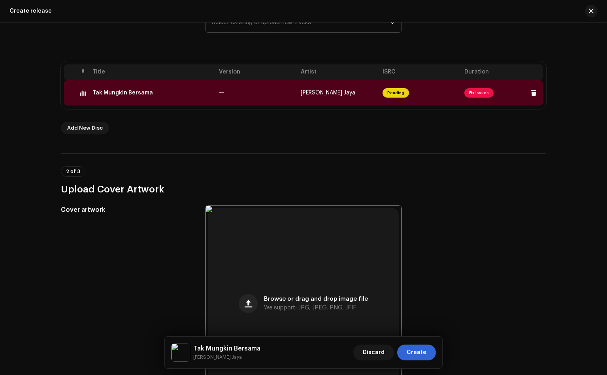
scroll to position [28, 0]
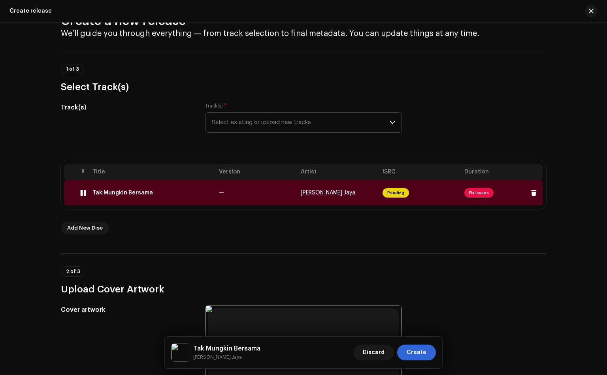
click at [83, 193] on div at bounding box center [83, 193] width 6 height 6
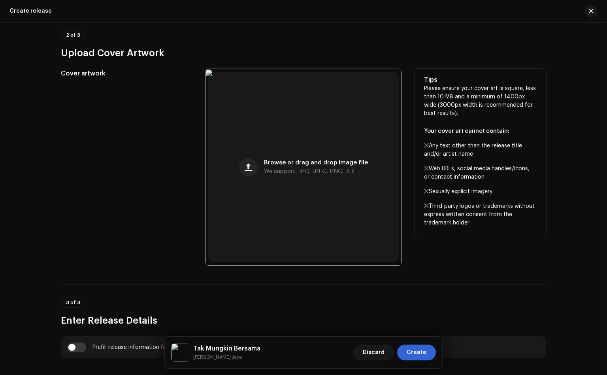
scroll to position [265, 0]
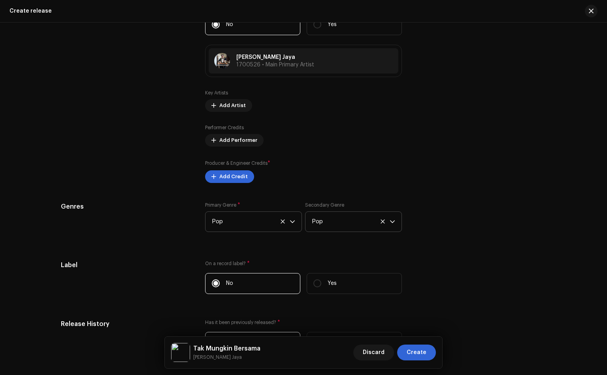
click at [152, 229] on div "Genres" at bounding box center [127, 222] width 132 height 40
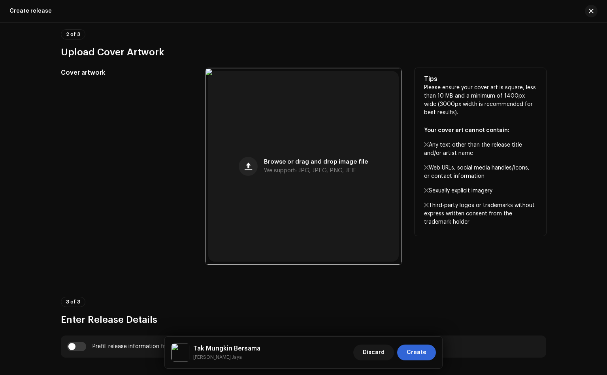
scroll to position [0, 0]
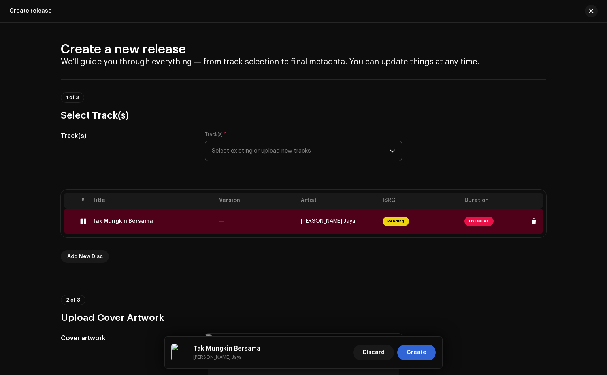
click at [68, 223] on div at bounding box center [70, 221] width 6 height 6
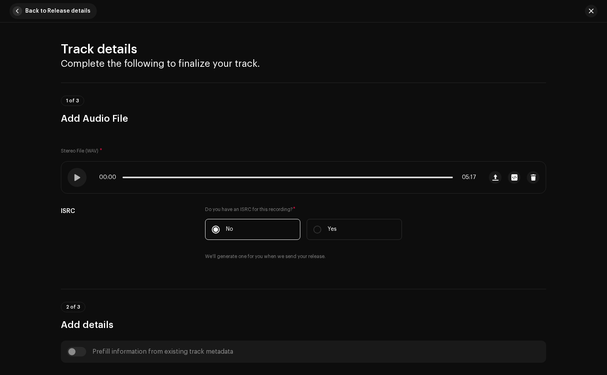
click at [17, 12] on span "button" at bounding box center [17, 10] width 9 height 9
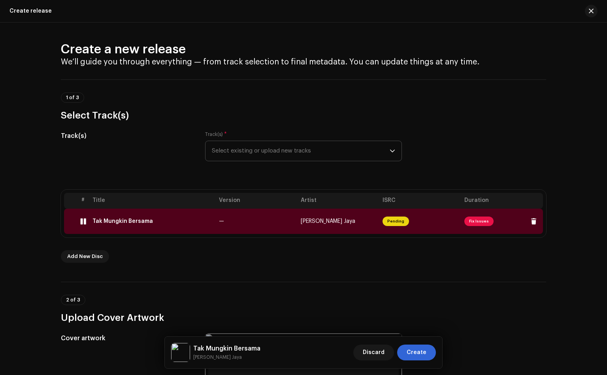
click at [78, 224] on img at bounding box center [83, 221] width 10 height 10
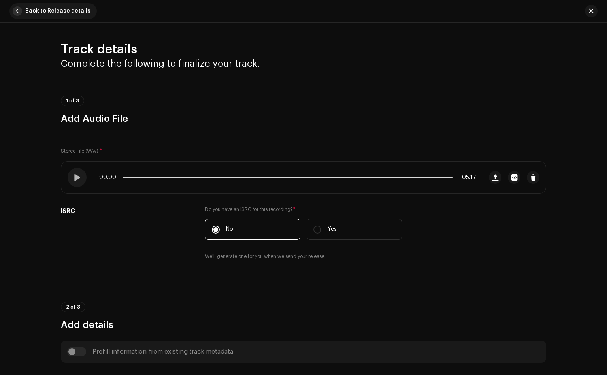
click at [18, 12] on span "button" at bounding box center [17, 10] width 9 height 9
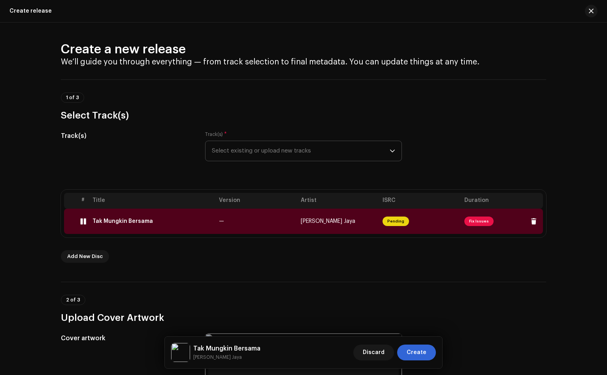
click at [82, 221] on div at bounding box center [83, 221] width 6 height 6
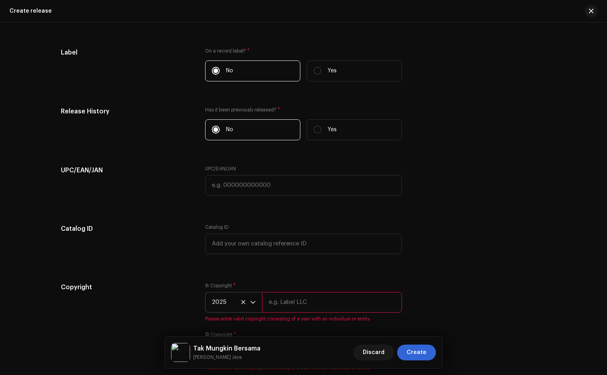
scroll to position [1273, 0]
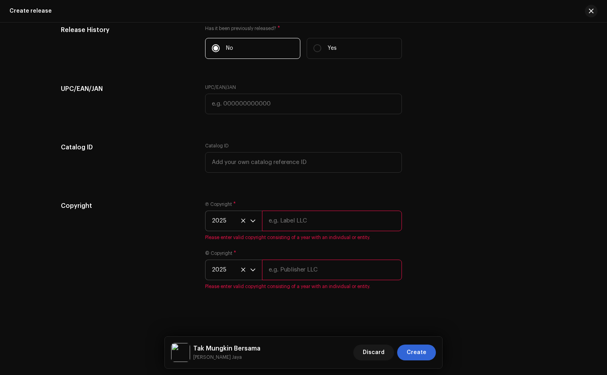
click at [298, 224] on input "text" at bounding box center [332, 221] width 140 height 21
type input "Kamus Records"
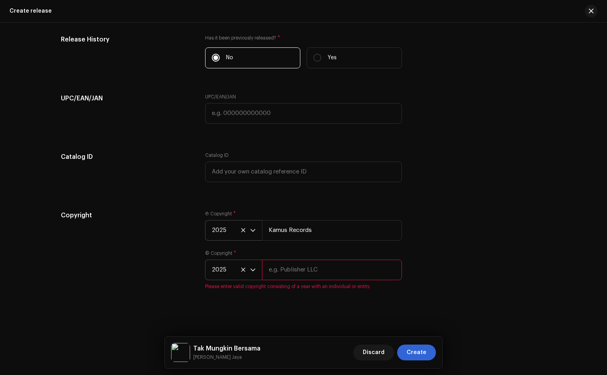
click at [305, 270] on input "text" at bounding box center [332, 270] width 140 height 21
type input "Kamus Records"
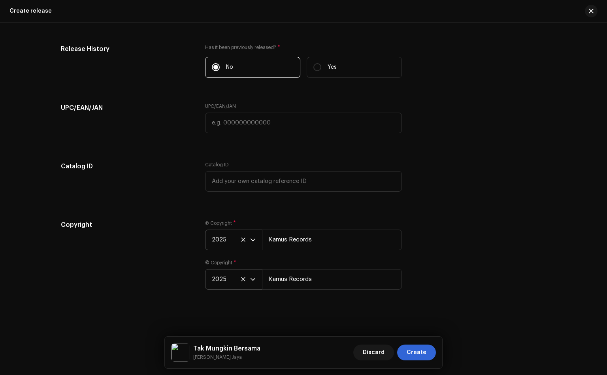
click at [429, 248] on div "Copyright Ⓟ Copyright * 2025 Kamus Records © Copyright * 2025 Kamus Records" at bounding box center [303, 259] width 485 height 79
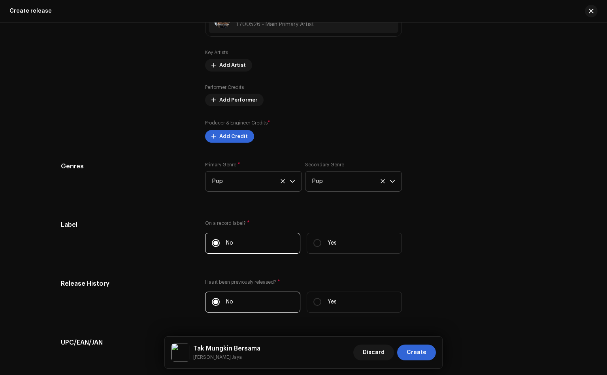
scroll to position [898, 0]
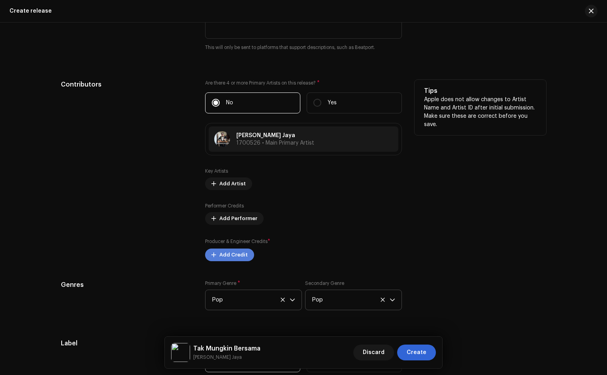
click at [236, 255] on span "Add Credit" at bounding box center [233, 255] width 28 height 16
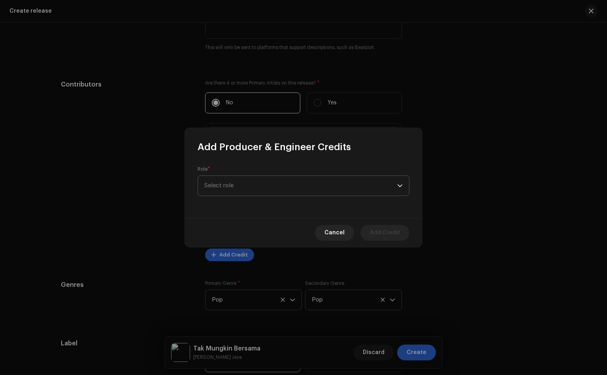
click at [263, 185] on span "Select role" at bounding box center [300, 186] width 193 height 20
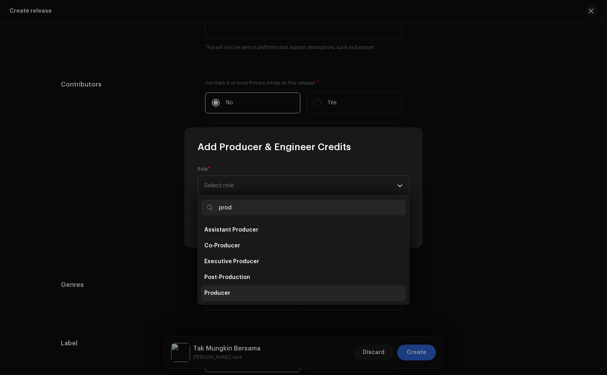
type input "prod"
click at [235, 294] on li "Producer" at bounding box center [303, 293] width 205 height 16
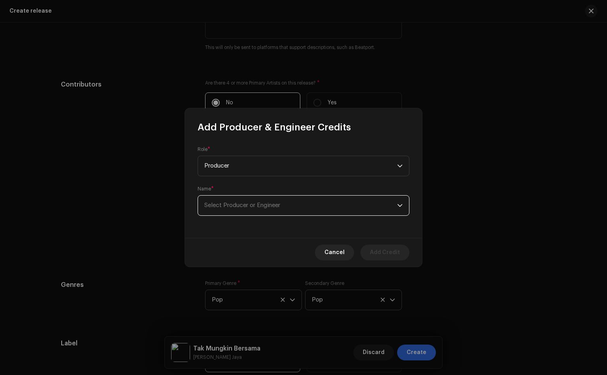
click at [254, 197] on span "Select Producer or Engineer" at bounding box center [300, 206] width 193 height 20
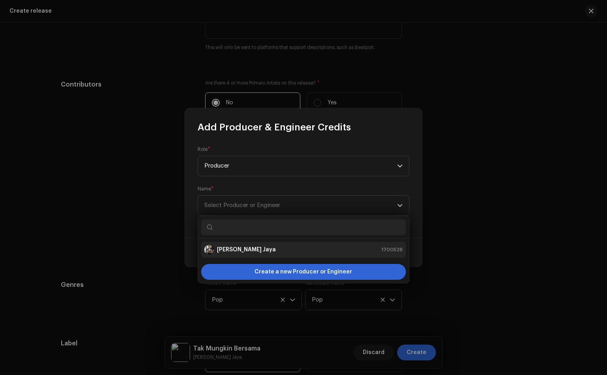
click at [256, 250] on strong "[PERSON_NAME] Jaya" at bounding box center [246, 250] width 59 height 8
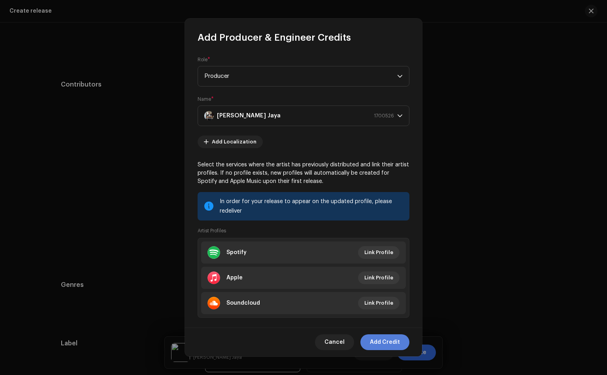
click at [396, 342] on span "Add Credit" at bounding box center [385, 342] width 30 height 16
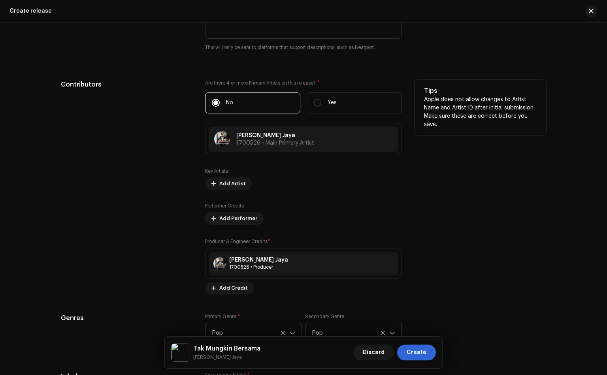
click at [472, 229] on div "Tips Apple does not allow changes to Artist Name and Artist ID after initial su…" at bounding box center [480, 187] width 132 height 215
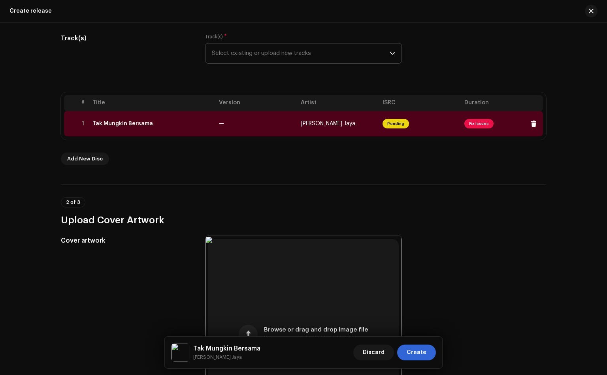
scroll to position [9, 0]
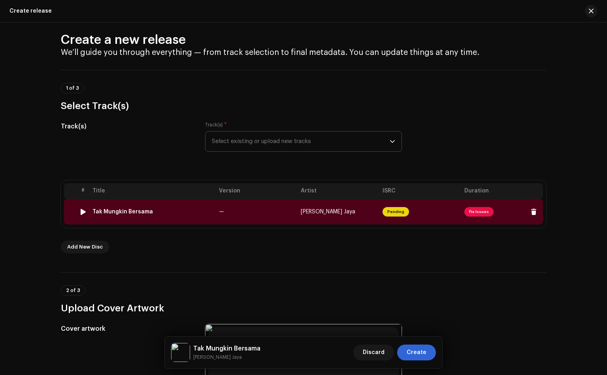
click at [69, 210] on div at bounding box center [70, 212] width 6 height 6
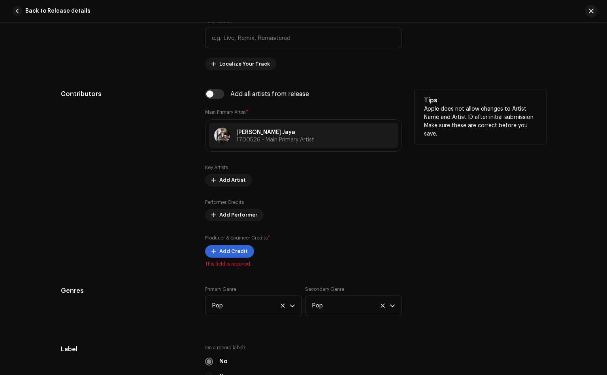
scroll to position [415, 0]
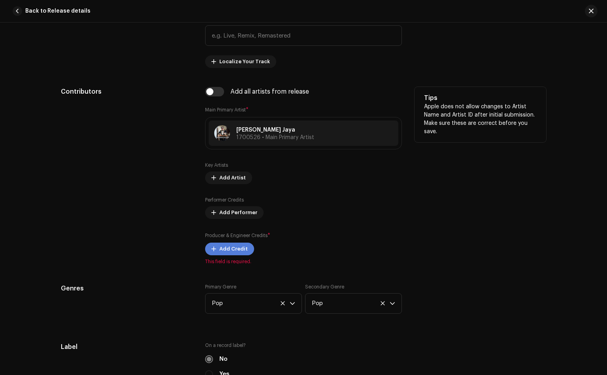
click at [212, 252] on span at bounding box center [213, 249] width 5 height 6
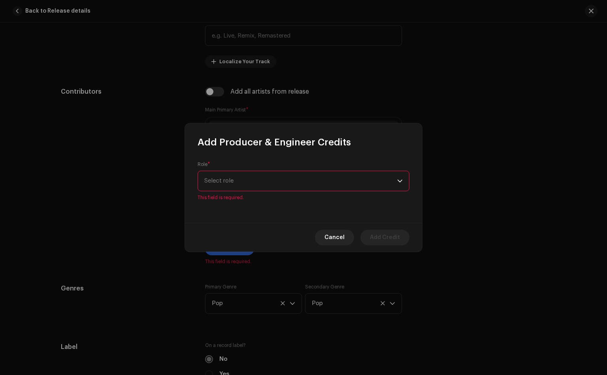
click at [250, 175] on div "Role * Select role This field is required." at bounding box center [304, 181] width 212 height 40
click at [279, 181] on span "Select role" at bounding box center [300, 181] width 193 height 20
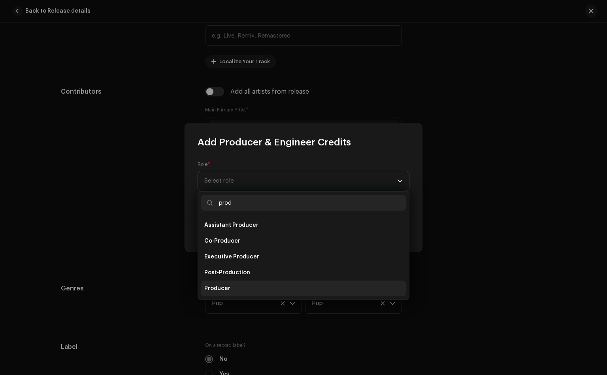
type input "prod"
click at [229, 282] on li "Producer" at bounding box center [303, 288] width 205 height 16
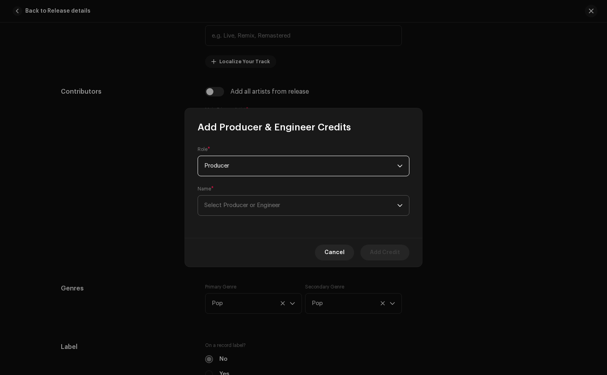
click at [260, 210] on span "Select Producer or Engineer" at bounding box center [300, 206] width 193 height 20
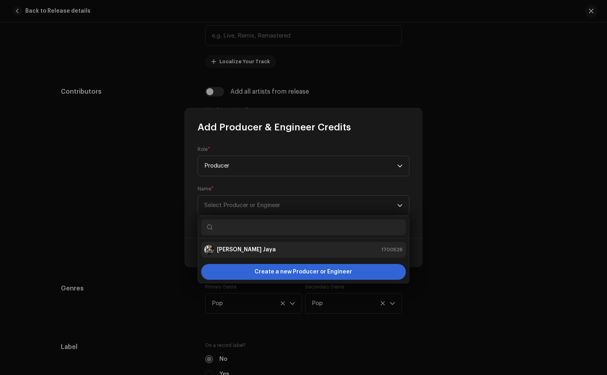
click at [249, 254] on strong "[PERSON_NAME] Jaya" at bounding box center [246, 250] width 59 height 8
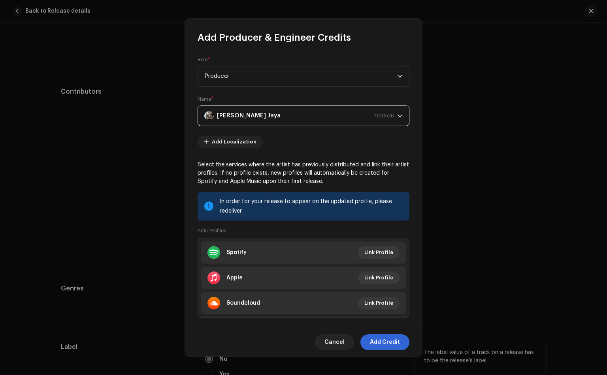
click at [378, 346] on span "Add Credit" at bounding box center [385, 342] width 30 height 16
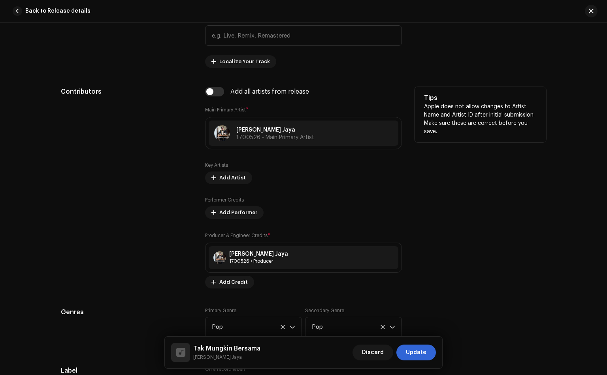
click at [475, 269] on div "Tips Apple does not allow changes to Artist Name and Artist ID after initial su…" at bounding box center [480, 187] width 132 height 201
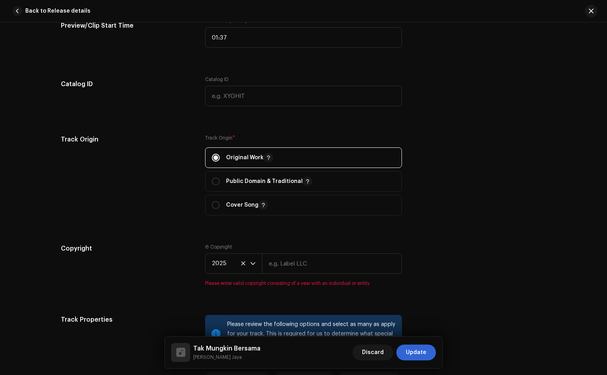
scroll to position [830, 0]
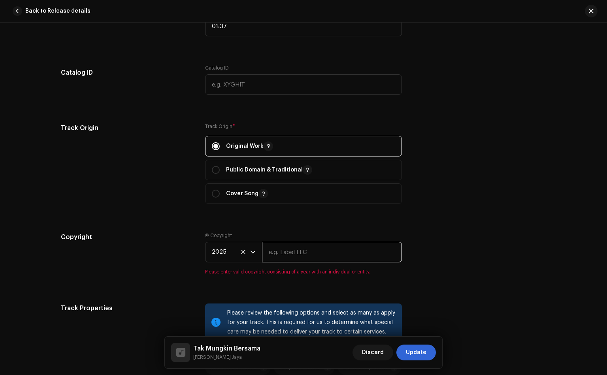
click at [312, 250] on input "text" at bounding box center [332, 252] width 140 height 21
type input "Kamus Records"
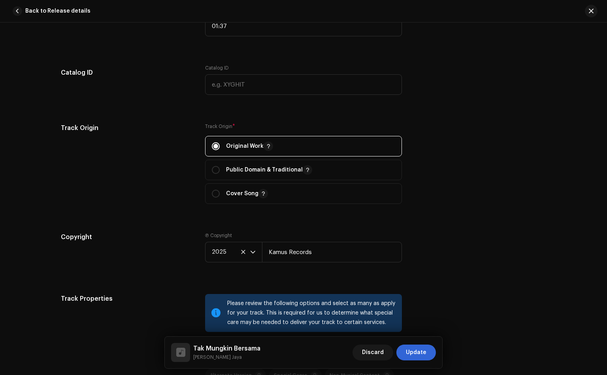
click at [446, 255] on div "Copyright Ⓟ Copyright 2025 Kamus Records" at bounding box center [303, 253] width 485 height 43
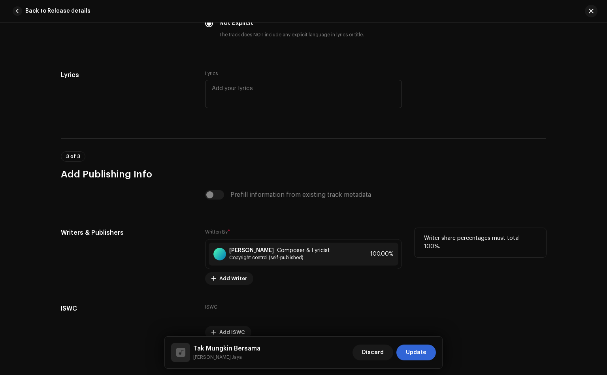
scroll to position [1442, 0]
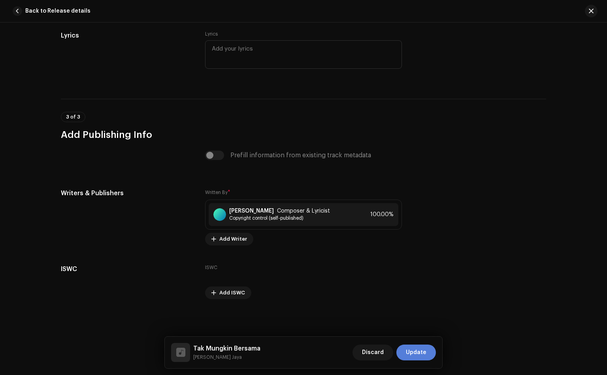
click at [419, 350] on span "Update" at bounding box center [416, 352] width 21 height 16
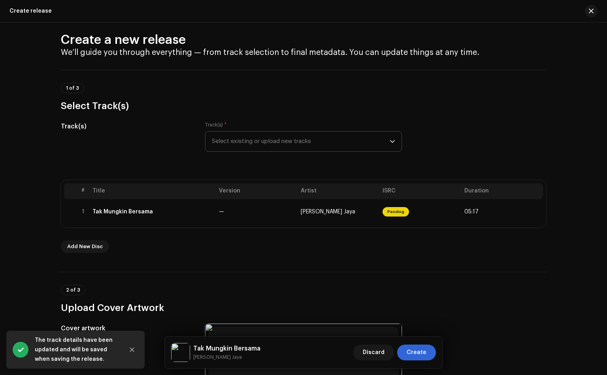
click at [15, 245] on div "Create a new release We’ll guide you through everything — from track selection …" at bounding box center [303, 199] width 607 height 352
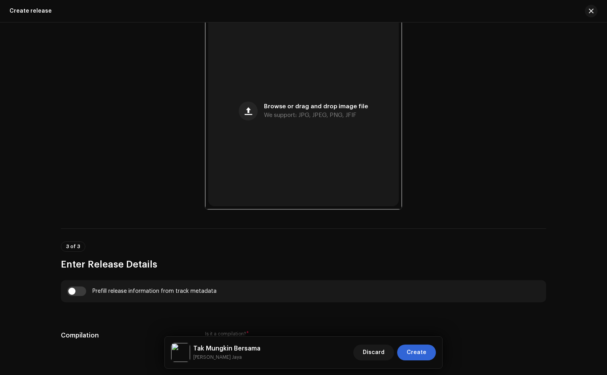
scroll to position [221, 0]
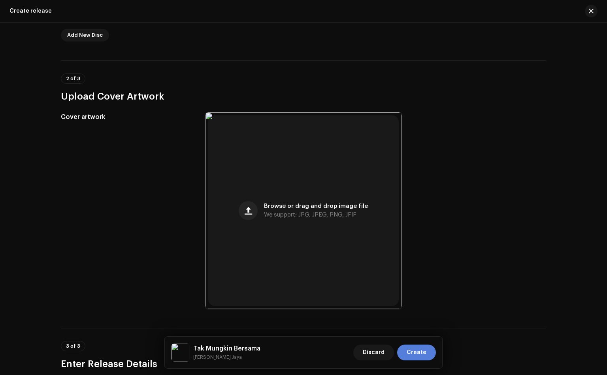
click at [419, 357] on span "Create" at bounding box center [416, 352] width 20 height 16
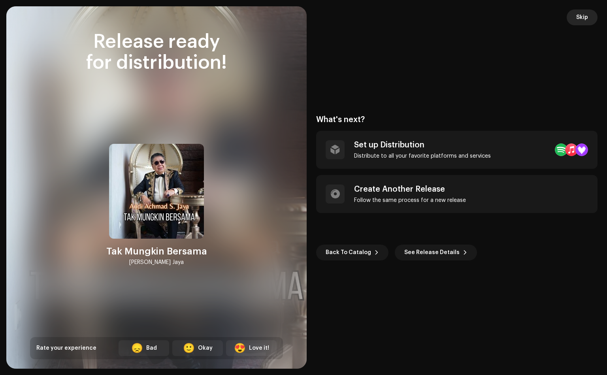
click at [578, 22] on span "Skip" at bounding box center [582, 17] width 12 height 16
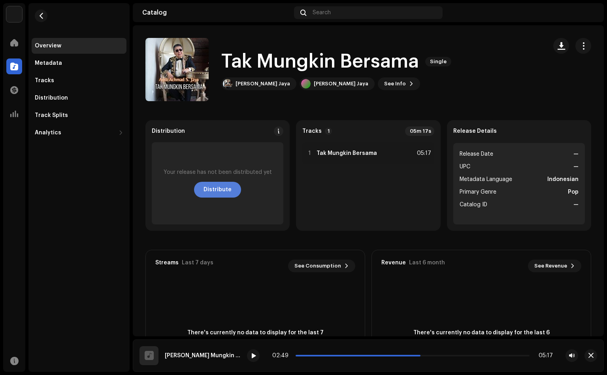
click at [232, 190] on button "Distribute" at bounding box center [217, 190] width 47 height 16
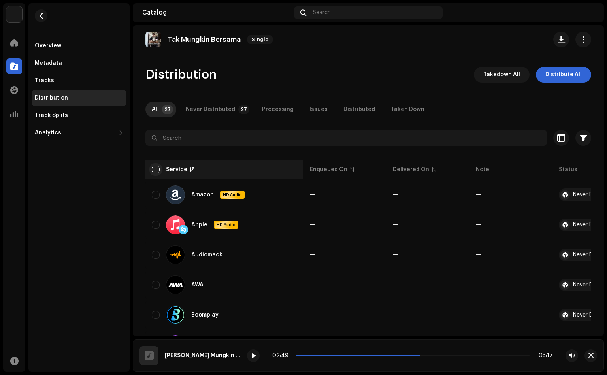
click at [155, 171] on input "checkbox" at bounding box center [156, 170] width 8 height 8
checkbox input "true"
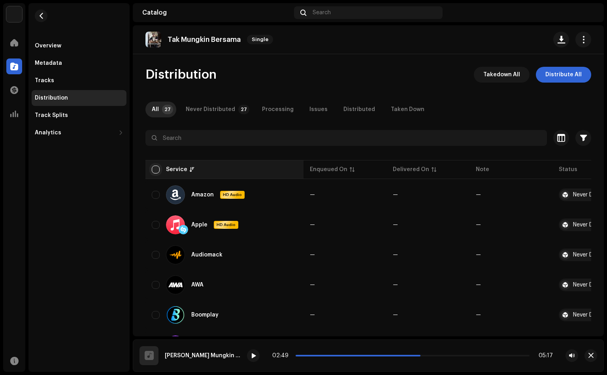
checkbox input "true"
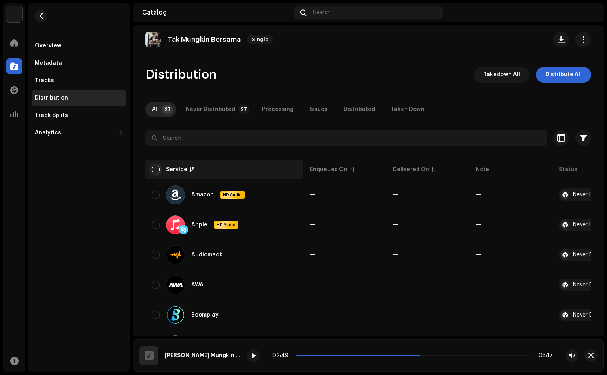
checkbox input "true"
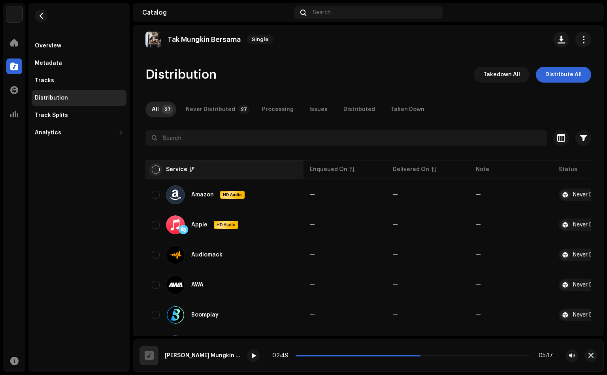
checkbox input "true"
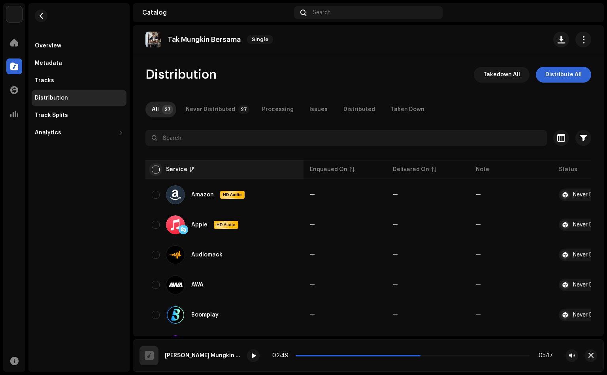
checkbox input "true"
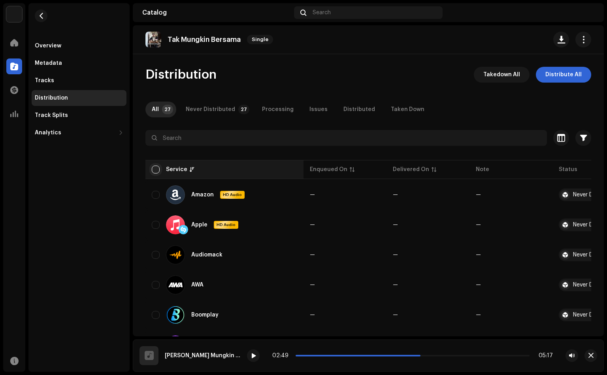
checkbox input "true"
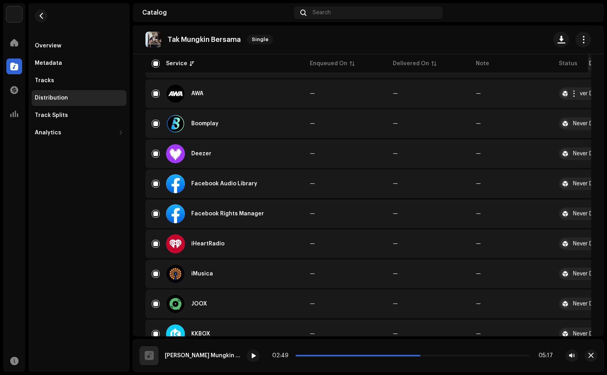
scroll to position [15, 0]
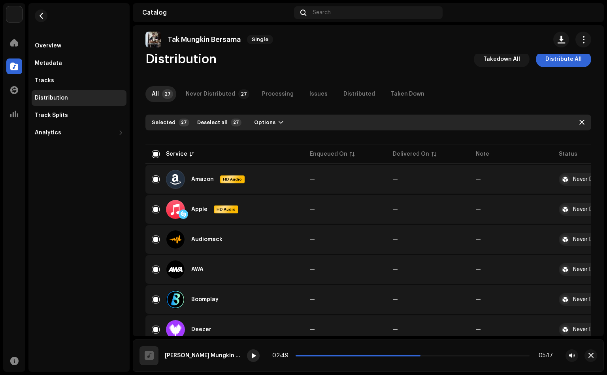
click at [253, 354] on span at bounding box center [253, 356] width 5 height 6
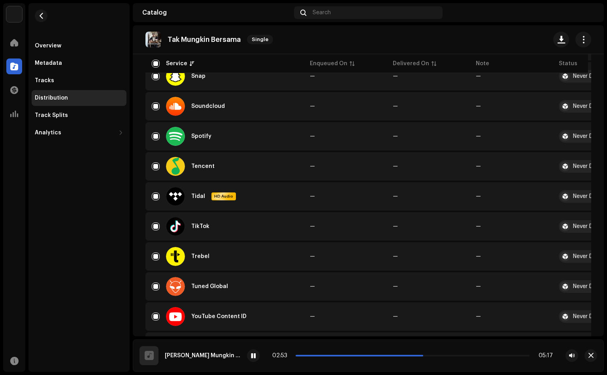
scroll to position [667, 0]
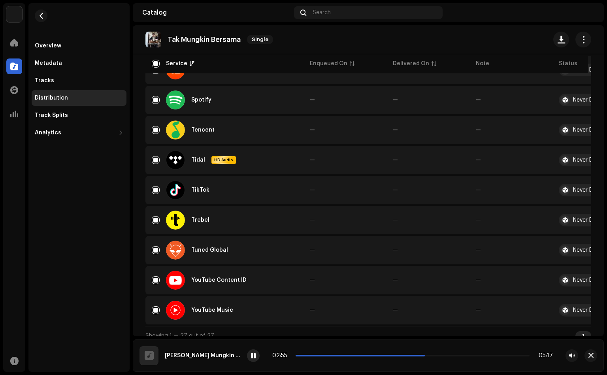
click at [251, 354] on span at bounding box center [253, 356] width 5 height 6
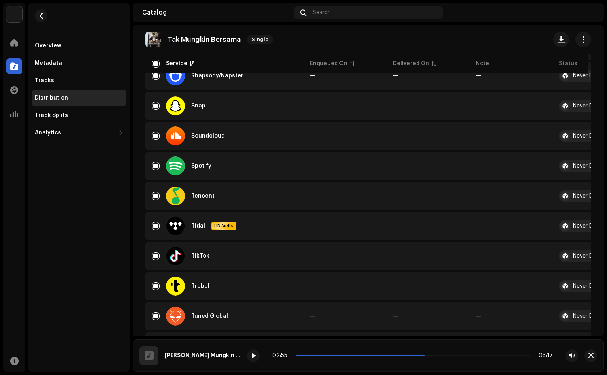
scroll to position [489, 0]
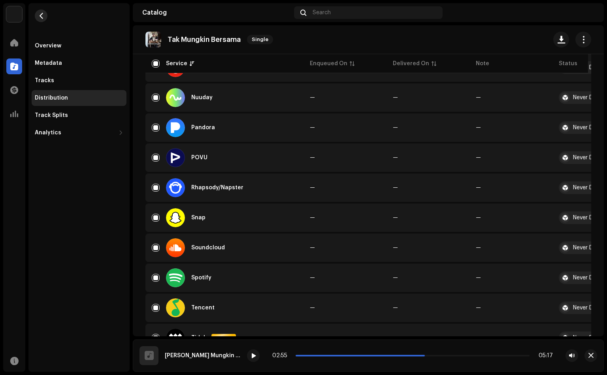
click at [43, 17] on span "button" at bounding box center [41, 16] width 6 height 6
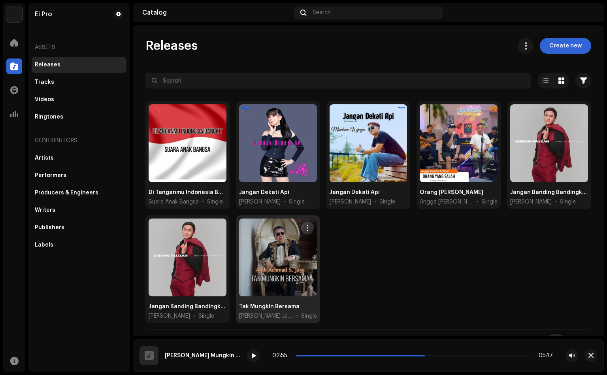
click at [304, 222] on button "button" at bounding box center [307, 228] width 13 height 13
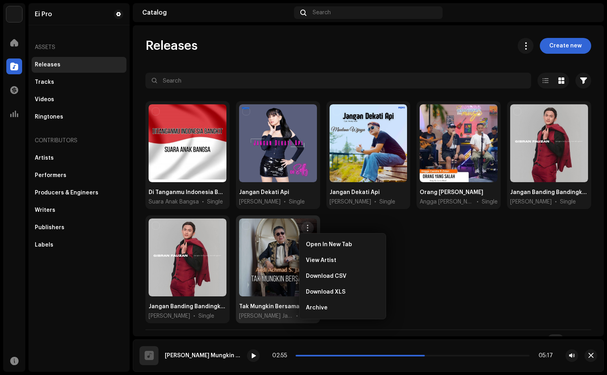
click at [501, 281] on div "Di Tanganmu [GEOGRAPHIC_DATA] Bangkit Suara Anak Bangsa • Single Jangan [PERSON…" at bounding box center [368, 215] width 446 height 228
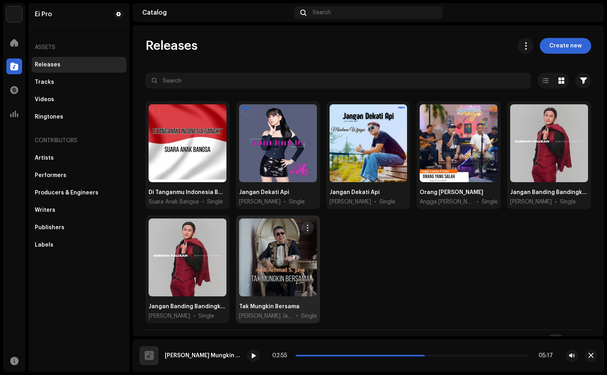
click at [282, 258] on div at bounding box center [278, 257] width 78 height 78
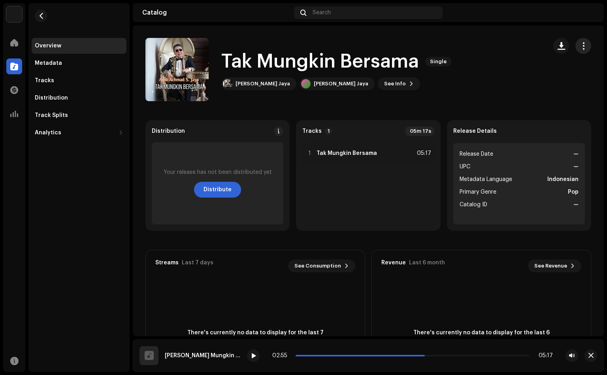
click at [581, 47] on span "button" at bounding box center [584, 46] width 8 height 6
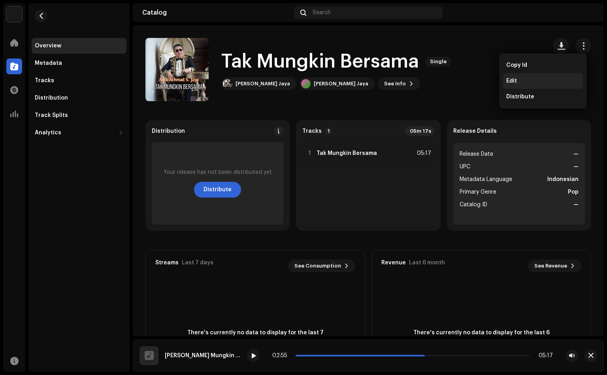
click at [516, 76] on div "Edit" at bounding box center [543, 81] width 80 height 16
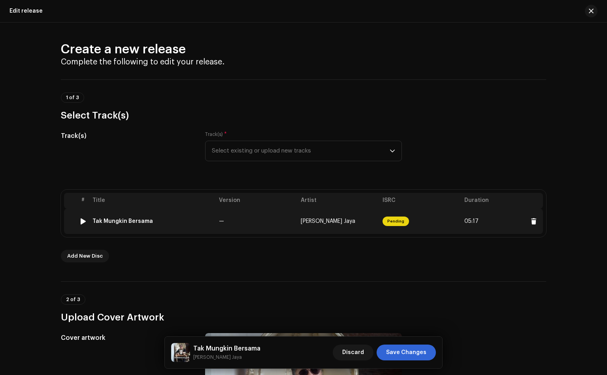
click at [72, 223] on div at bounding box center [70, 221] width 6 height 6
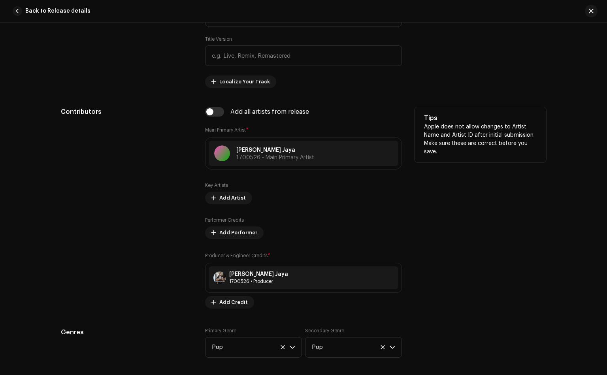
scroll to position [415, 0]
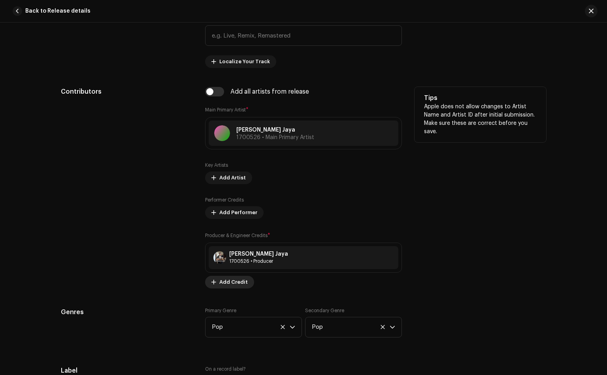
click at [223, 281] on span "Add Credit" at bounding box center [233, 282] width 28 height 16
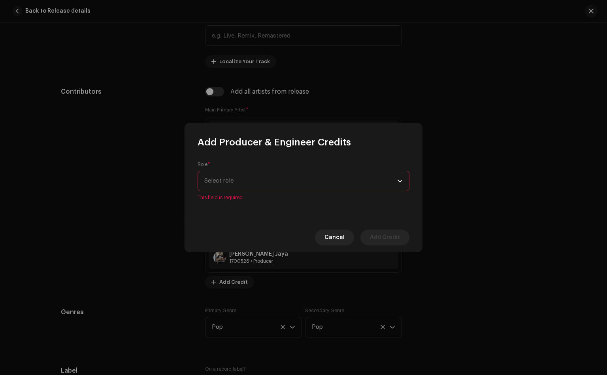
click at [306, 175] on span "Select role" at bounding box center [300, 181] width 193 height 20
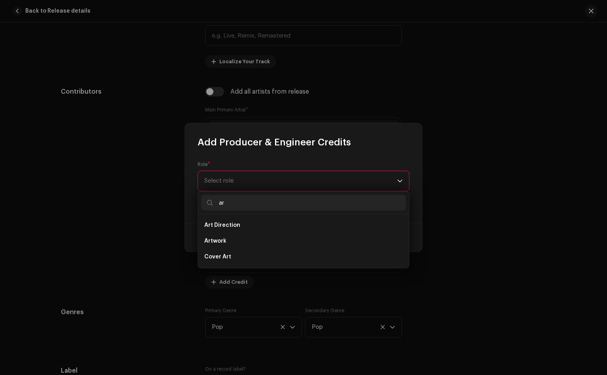
type input "a"
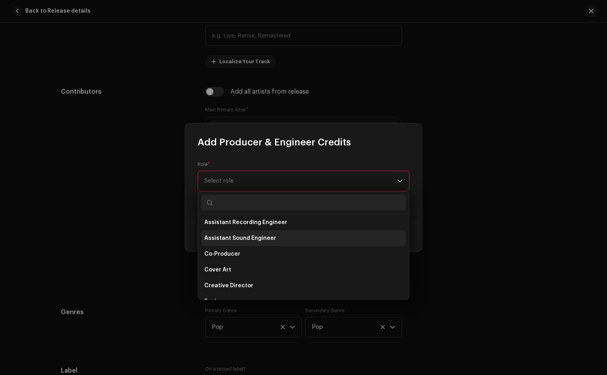
scroll to position [119, 0]
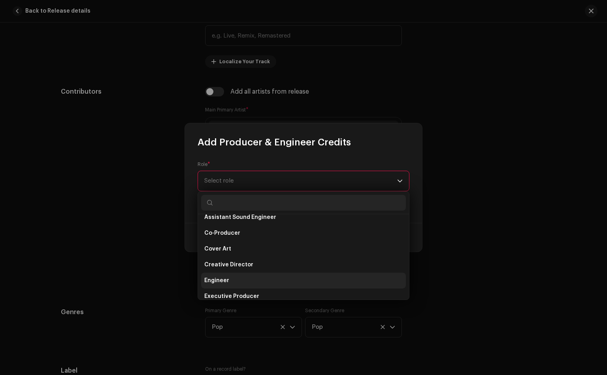
click at [259, 279] on li "Engineer" at bounding box center [303, 281] width 205 height 16
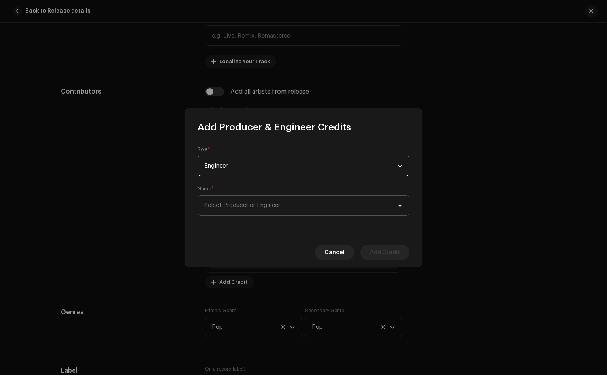
click at [249, 210] on span "Select Producer or Engineer" at bounding box center [300, 206] width 193 height 20
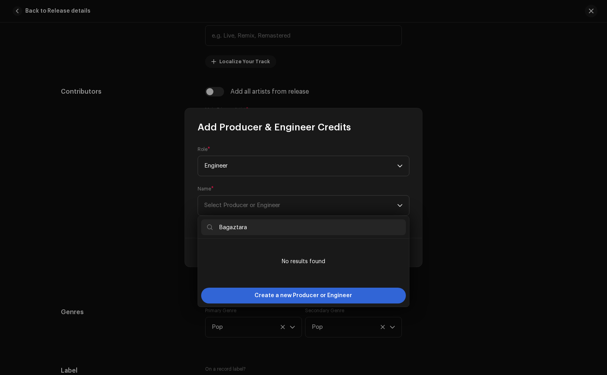
type input "Bagaztara"
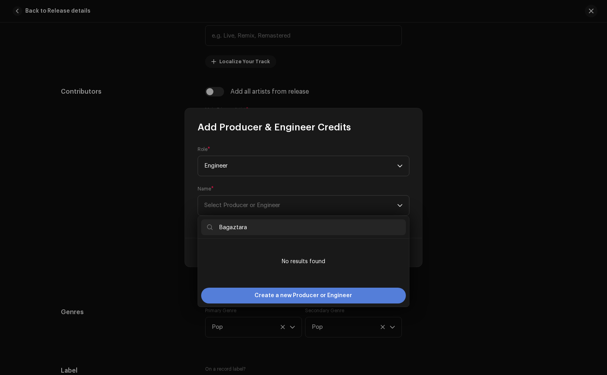
click at [311, 290] on span "Create a new Producer or Engineer" at bounding box center [303, 296] width 98 height 16
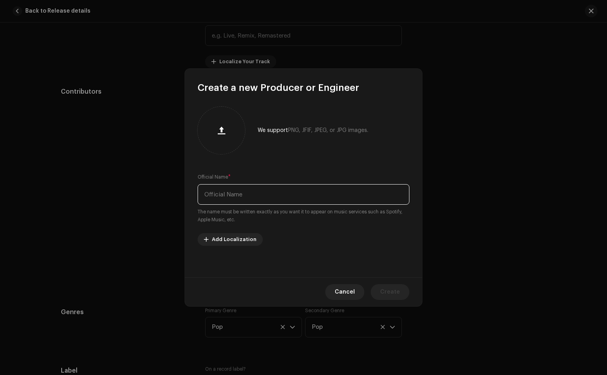
click at [245, 195] on input "text" at bounding box center [304, 194] width 212 height 21
type input "Bagaztara"
click at [391, 290] on span "Create" at bounding box center [390, 292] width 20 height 16
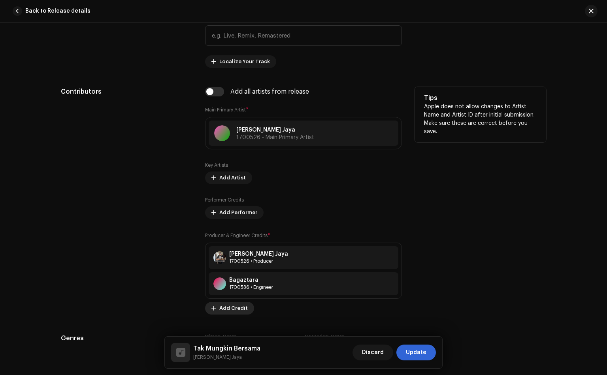
click at [237, 311] on span "Add Credit" at bounding box center [233, 308] width 28 height 16
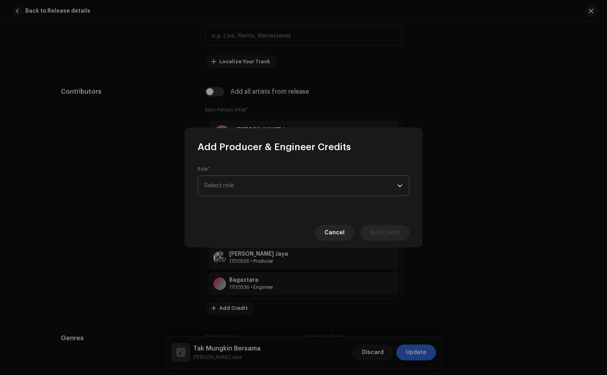
click at [263, 184] on span "Select role" at bounding box center [300, 186] width 193 height 20
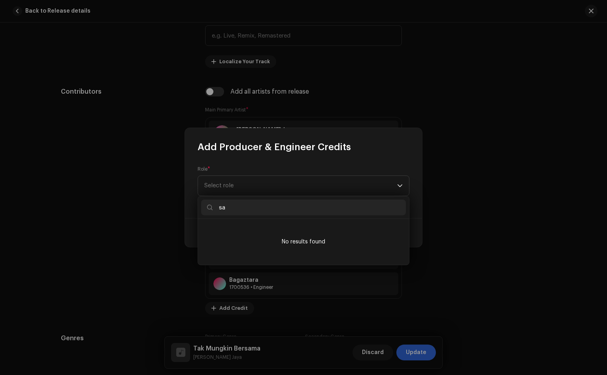
type input "sa"
click at [349, 149] on div "Add Producer & Engineer Credits" at bounding box center [303, 140] width 237 height 25
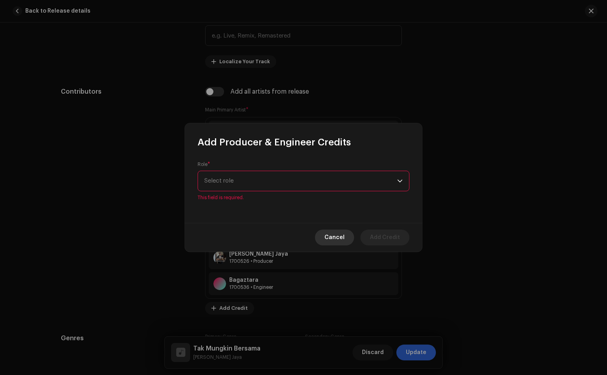
click at [338, 231] on span "Cancel" at bounding box center [334, 238] width 20 height 16
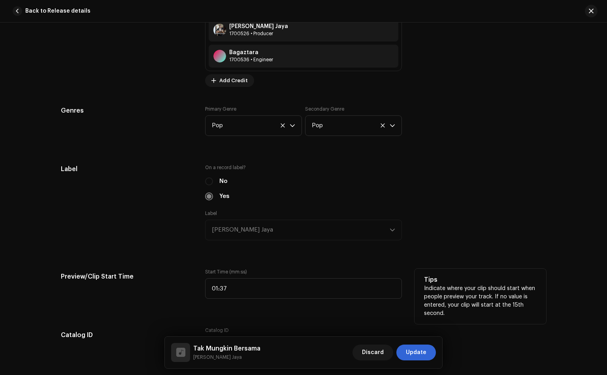
scroll to position [652, 0]
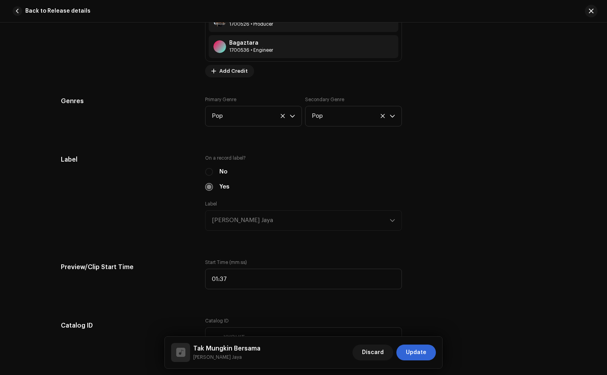
click at [418, 351] on span "Update" at bounding box center [416, 352] width 21 height 16
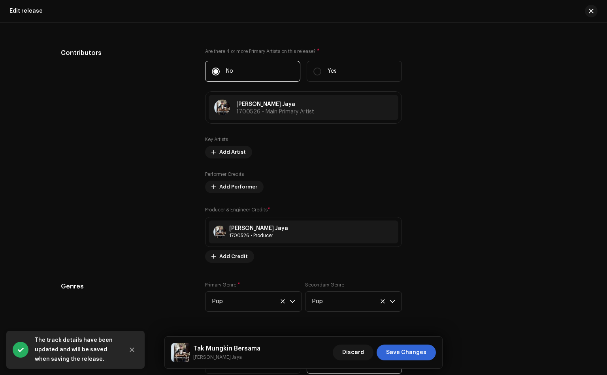
scroll to position [948, 0]
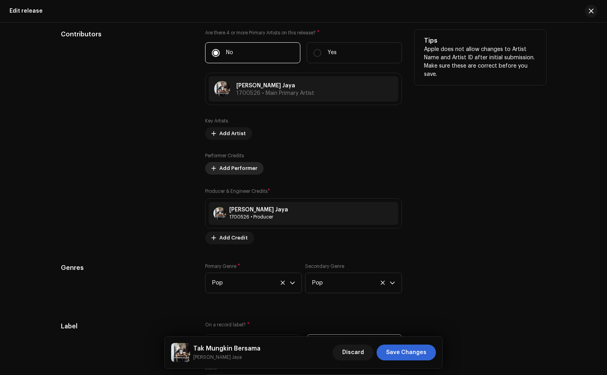
click at [244, 166] on span "Add Performer" at bounding box center [238, 168] width 38 height 16
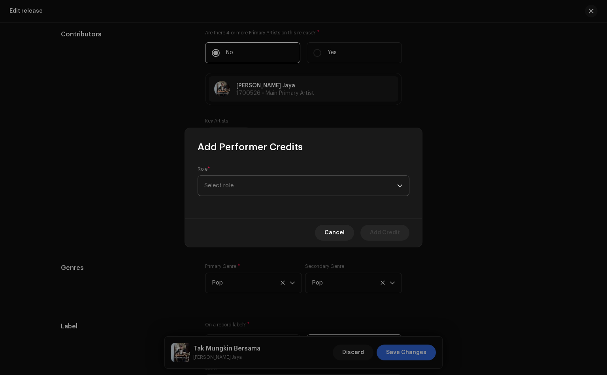
click at [252, 183] on span "Select role" at bounding box center [300, 186] width 193 height 20
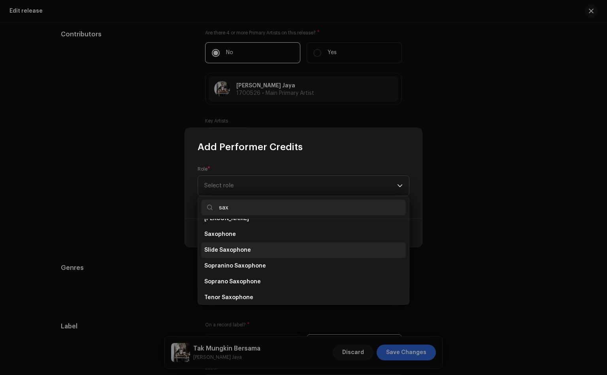
scroll to position [79, 0]
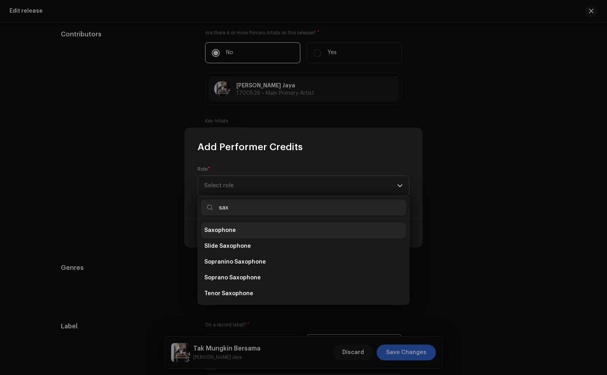
type input "sax"
click at [232, 227] on span "Saxophone" at bounding box center [220, 230] width 32 height 8
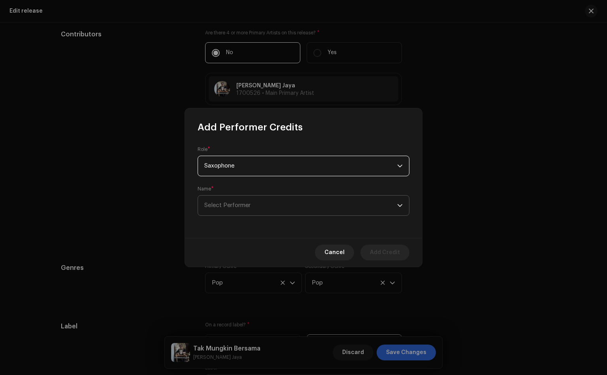
click at [241, 203] on span "Select Performer" at bounding box center [227, 205] width 46 height 6
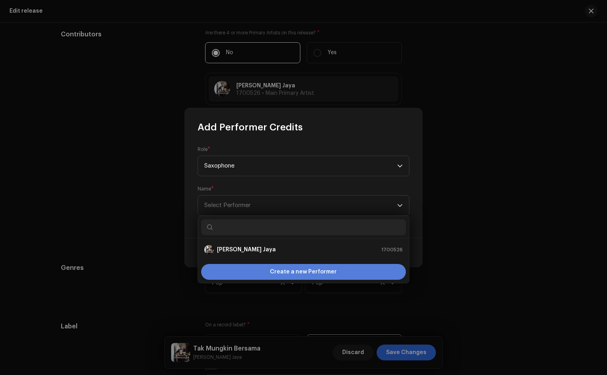
click at [275, 271] on span "Create a new Performer" at bounding box center [303, 272] width 67 height 16
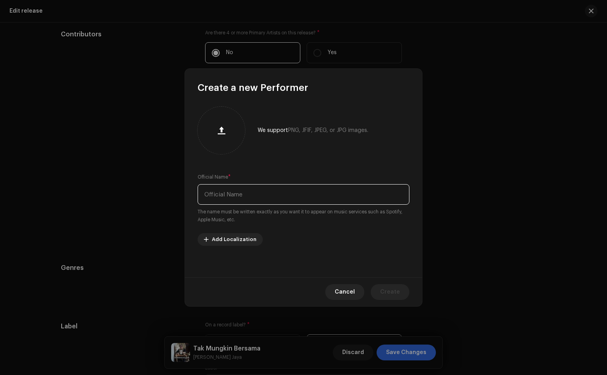
click at [248, 198] on input "text" at bounding box center [304, 194] width 212 height 21
type input "Cucu Ripet"
click at [386, 281] on div "Cancel Create" at bounding box center [303, 291] width 237 height 29
click at [392, 293] on span "Create" at bounding box center [390, 292] width 20 height 16
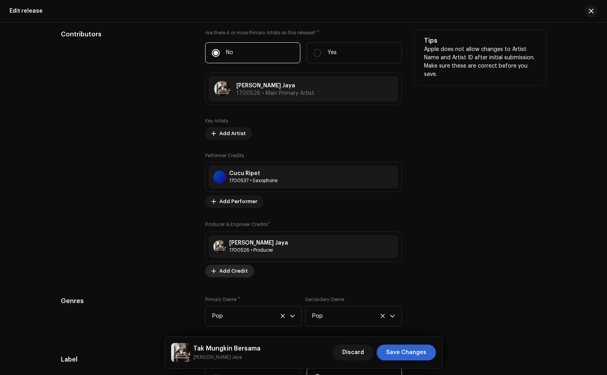
click at [229, 272] on span "Add Credit" at bounding box center [233, 271] width 28 height 16
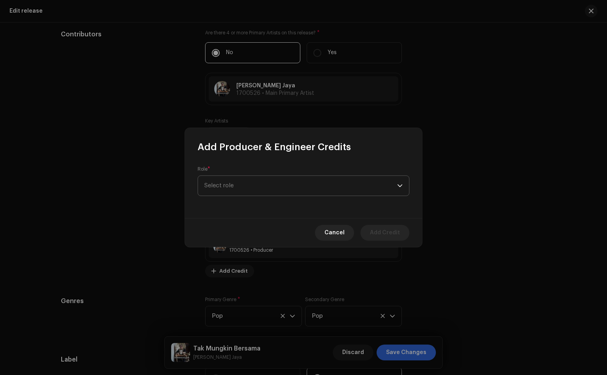
click at [257, 190] on span "Select role" at bounding box center [300, 186] width 193 height 20
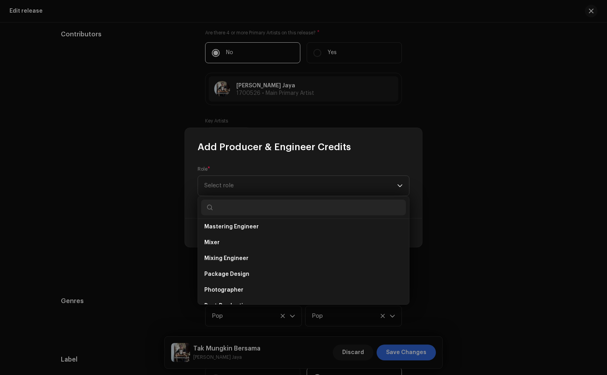
scroll to position [165, 0]
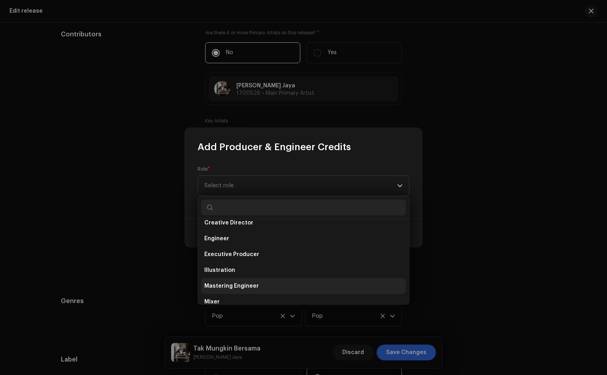
click at [245, 286] on span "Mastering Engineer" at bounding box center [231, 286] width 55 height 8
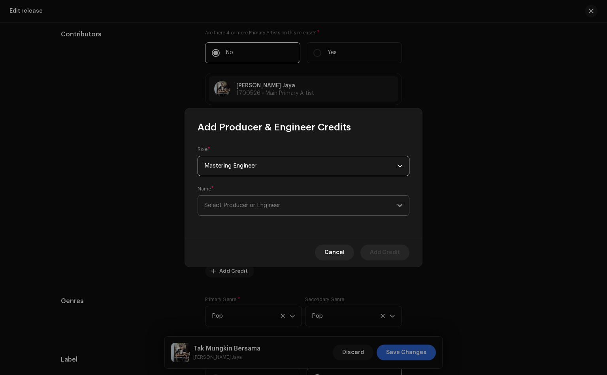
click at [256, 205] on span "Select Producer or Engineer" at bounding box center [242, 205] width 76 height 6
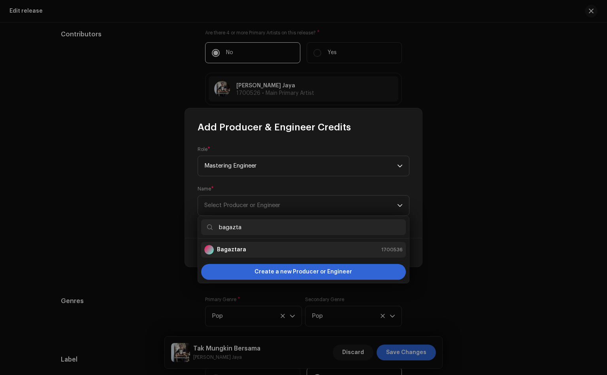
type input "bagazta"
click at [226, 249] on strong "Bagaztara" at bounding box center [231, 250] width 29 height 8
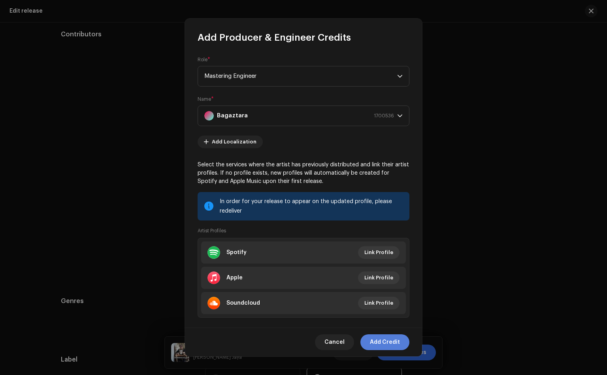
click at [388, 341] on span "Add Credit" at bounding box center [385, 342] width 30 height 16
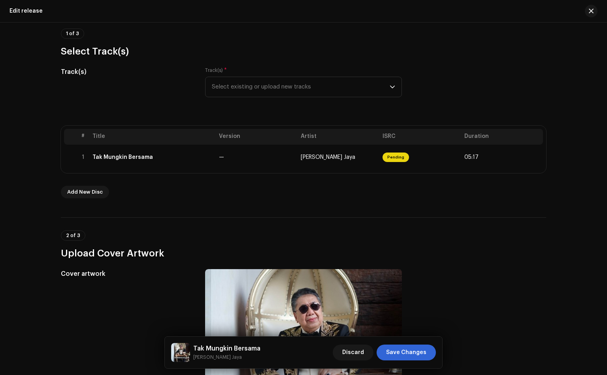
scroll to position [59, 0]
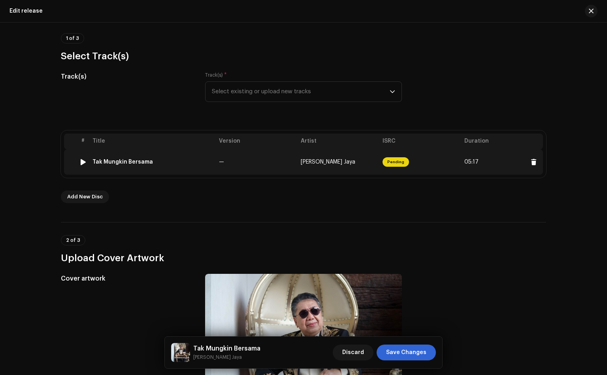
click at [69, 160] on div at bounding box center [70, 162] width 6 height 6
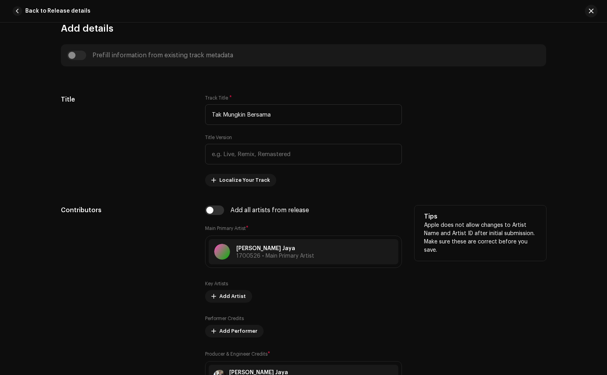
scroll to position [474, 0]
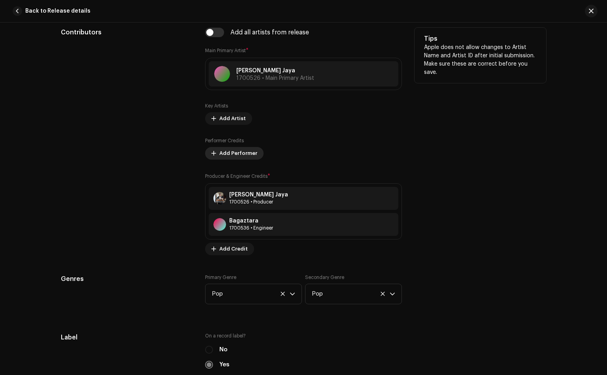
click at [224, 159] on span "Add Performer" at bounding box center [238, 153] width 38 height 16
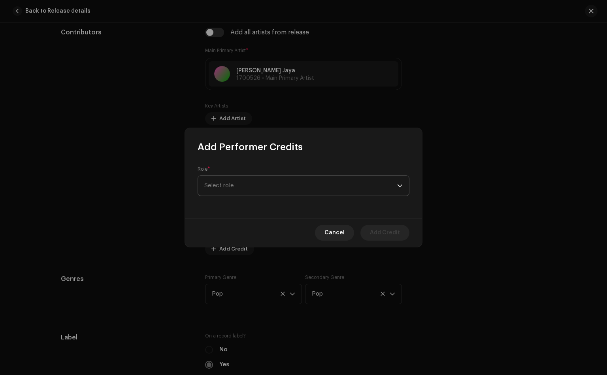
click at [236, 184] on span "Select role" at bounding box center [300, 186] width 193 height 20
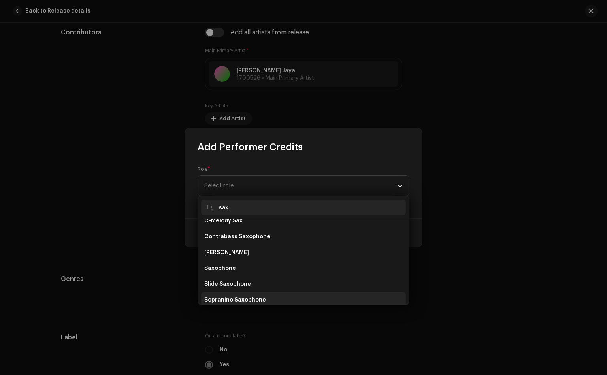
scroll to position [59, 0]
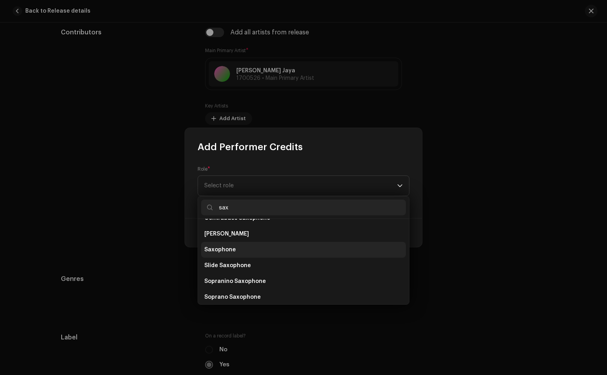
type input "sax"
click at [232, 249] on span "Saxophone" at bounding box center [220, 250] width 32 height 8
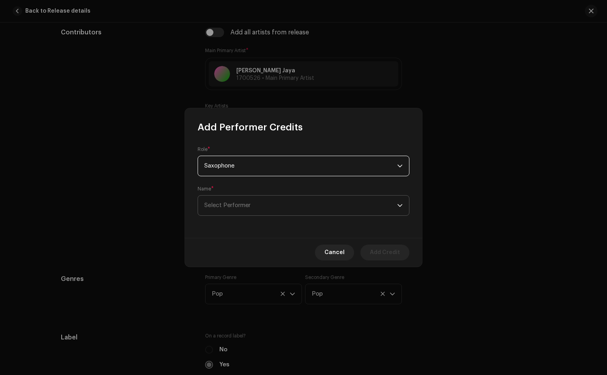
click at [297, 206] on span "Select Performer" at bounding box center [300, 206] width 193 height 20
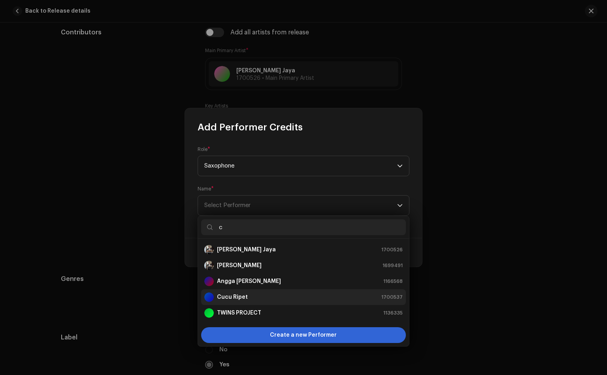
type input "c"
click at [250, 298] on div "Cucu Ripet 1700537" at bounding box center [303, 296] width 198 height 9
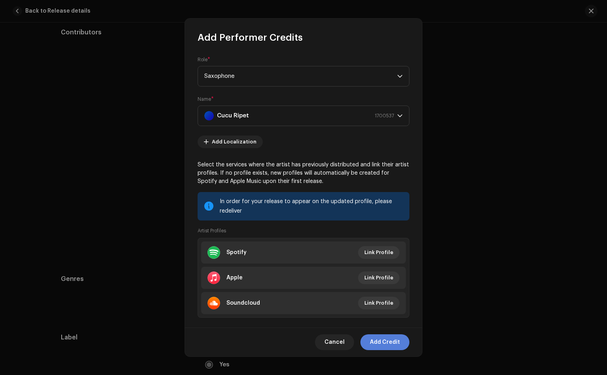
click at [386, 341] on span "Add Credit" at bounding box center [385, 342] width 30 height 16
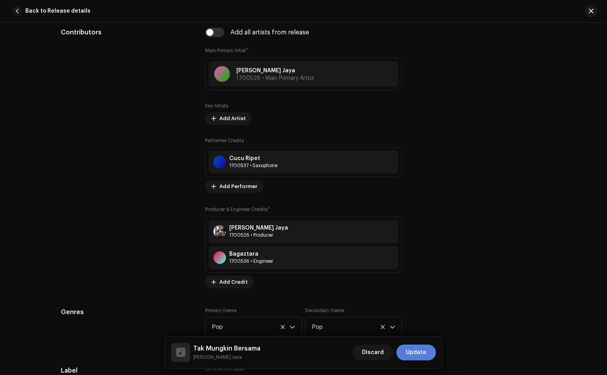
click at [421, 352] on span "Update" at bounding box center [416, 352] width 21 height 16
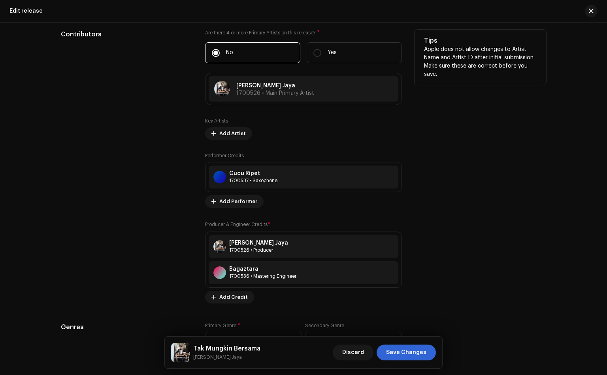
scroll to position [889, 0]
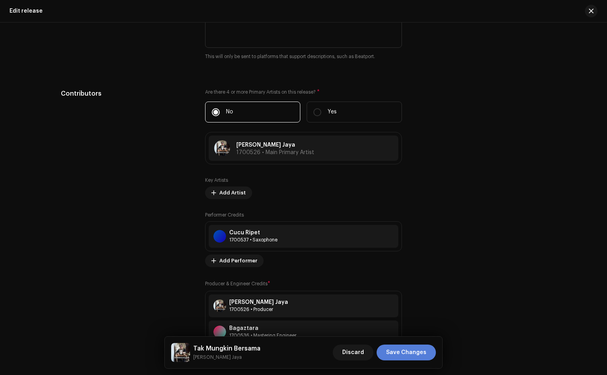
click at [407, 350] on span "Save Changes" at bounding box center [406, 352] width 40 height 16
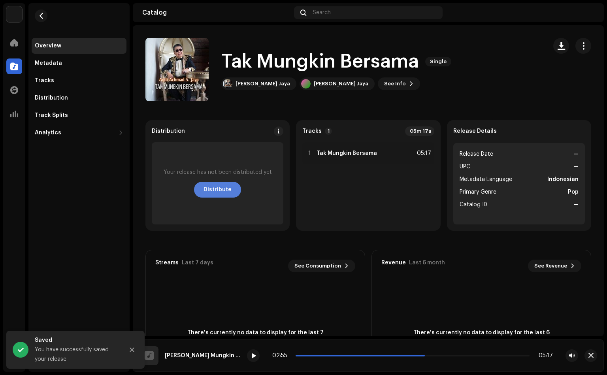
click at [215, 190] on span "Distribute" at bounding box center [217, 190] width 28 height 16
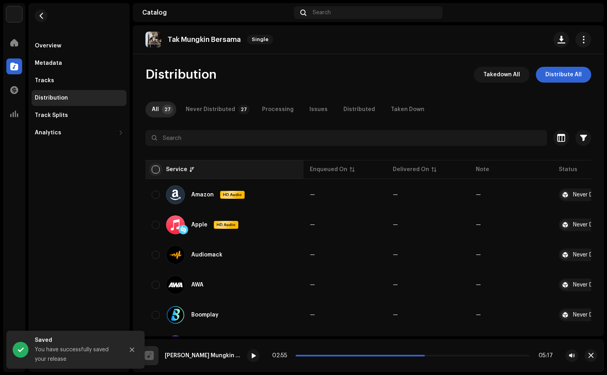
click at [154, 171] on input "checkbox" at bounding box center [156, 170] width 8 height 8
checkbox input "true"
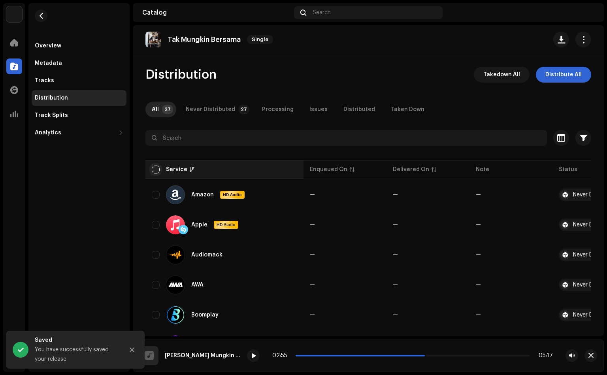
checkbox input "true"
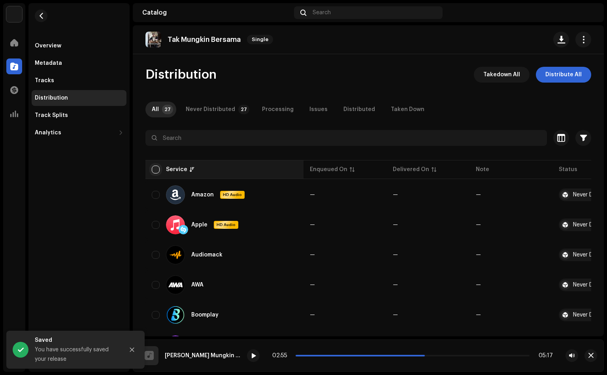
checkbox input "true"
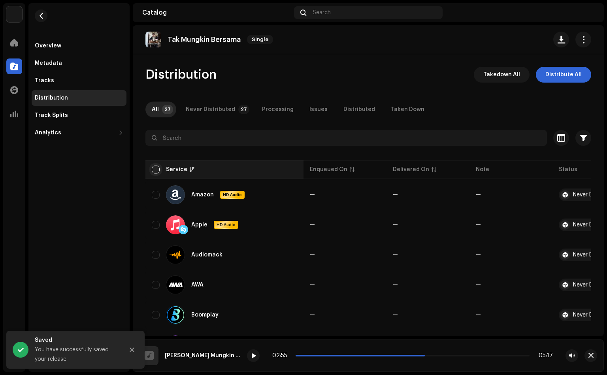
checkbox input "true"
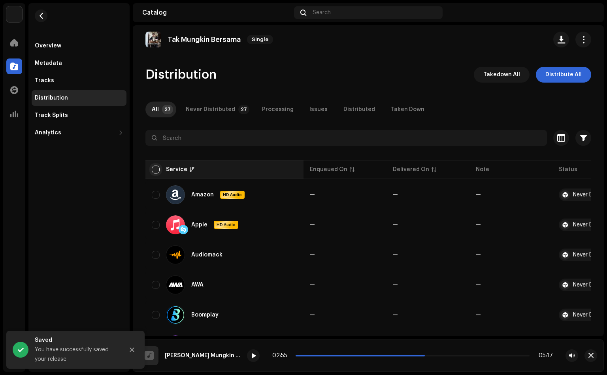
checkbox input "true"
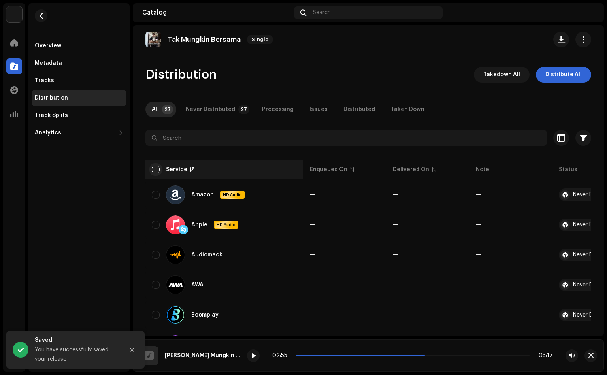
checkbox input "true"
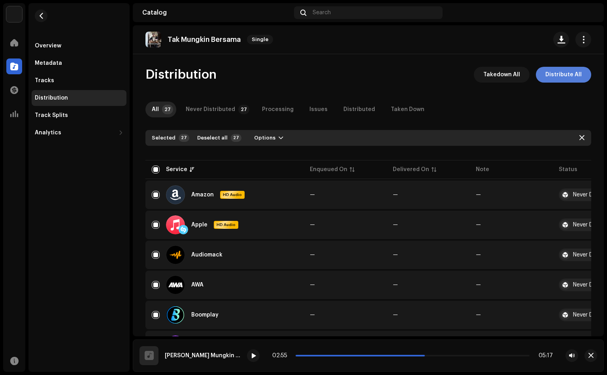
click at [559, 73] on span "Distribute All" at bounding box center [563, 75] width 36 height 16
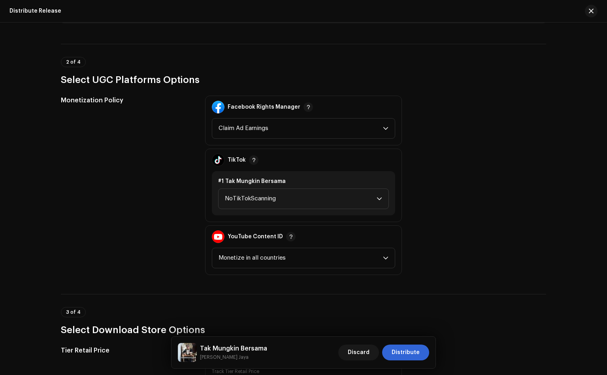
scroll to position [770, 0]
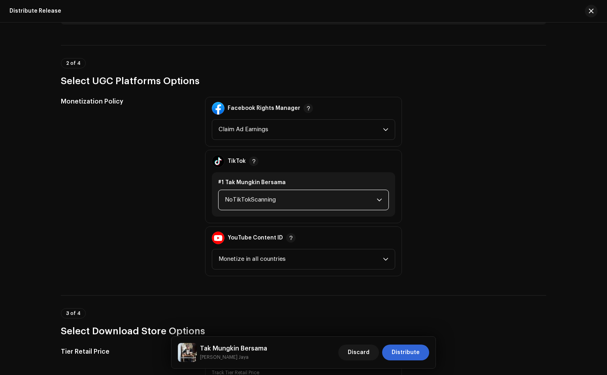
click at [261, 190] on span "NoTikTokScanning" at bounding box center [301, 200] width 152 height 20
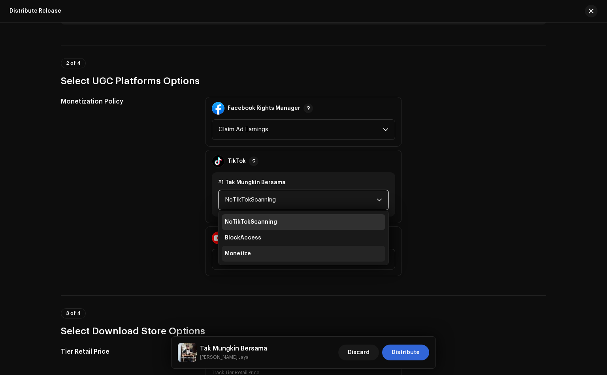
click at [239, 250] on span "Monetize" at bounding box center [238, 254] width 26 height 8
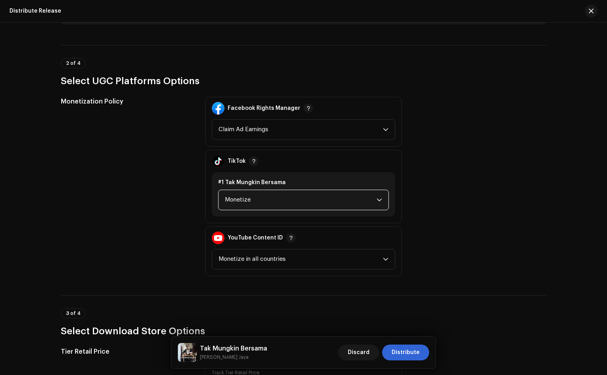
click at [153, 183] on div "Monetization Policy" at bounding box center [127, 186] width 132 height 179
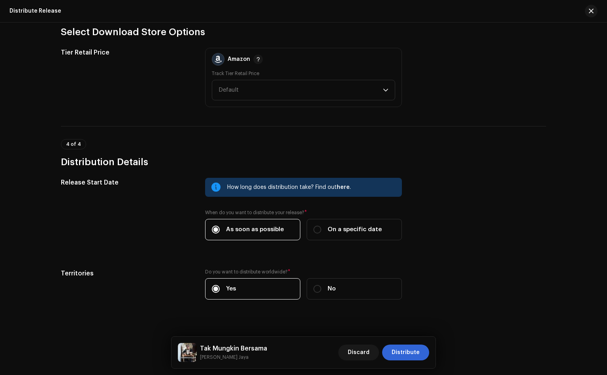
scroll to position [1072, 0]
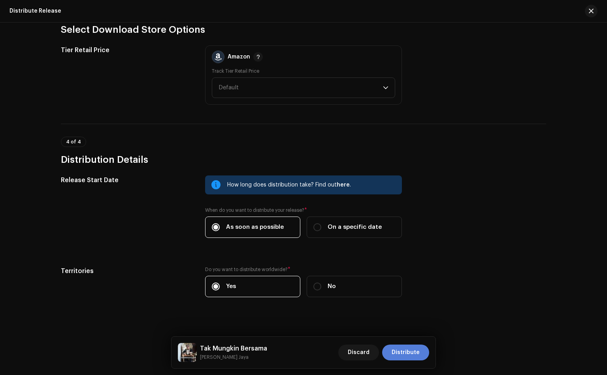
click at [401, 356] on span "Distribute" at bounding box center [405, 352] width 28 height 16
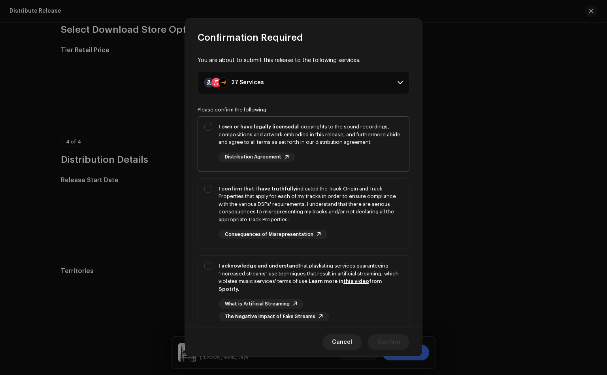
click at [204, 126] on div "I own or have legally licensed all copyrights to the sound recordings, composit…" at bounding box center [303, 143] width 211 height 52
checkbox input "true"
click at [207, 194] on div "I confirm that I have truthfully indicated the Track Origin and Track Propertie…" at bounding box center [303, 212] width 211 height 67
checkbox input "true"
click at [208, 269] on div "I acknowledge and understand that playlisting services guaranteeing "increased …" at bounding box center [303, 292] width 211 height 72
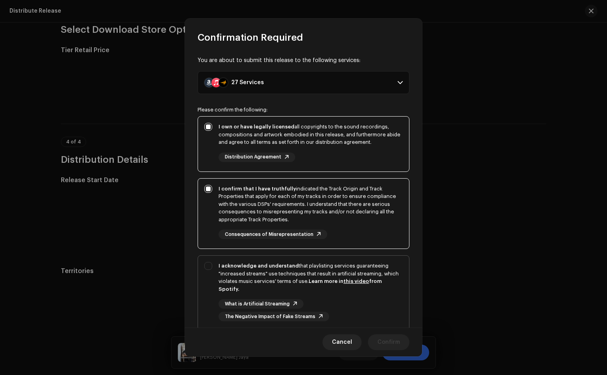
checkbox input "true"
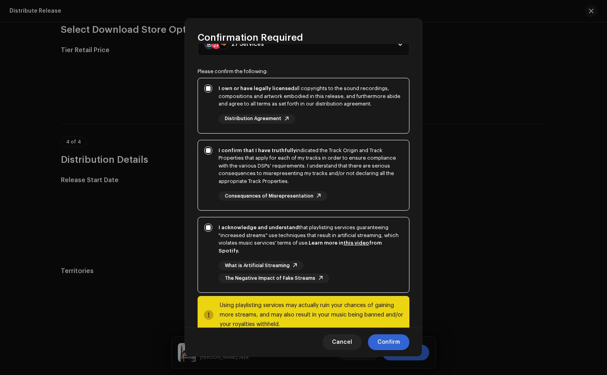
scroll to position [59, 0]
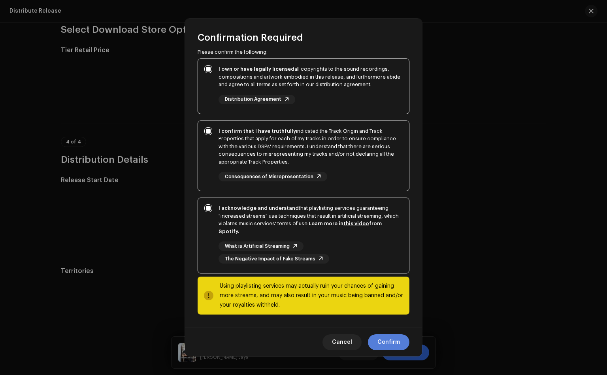
click at [389, 338] on span "Confirm" at bounding box center [388, 342] width 23 height 16
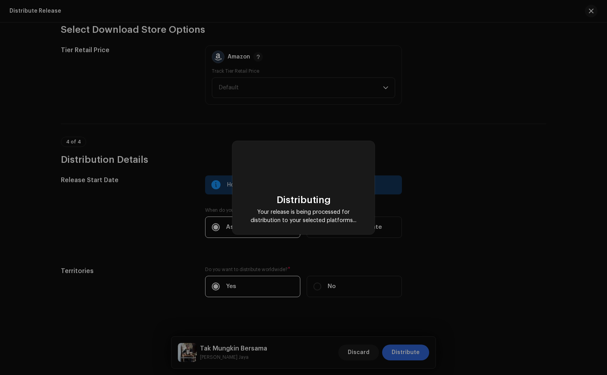
checkbox input "false"
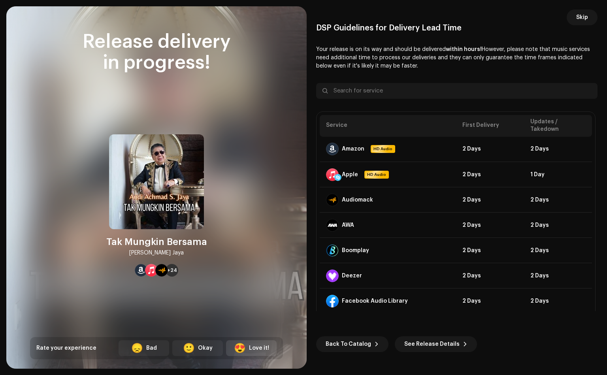
click at [245, 352] on div "😍" at bounding box center [240, 347] width 12 height 9
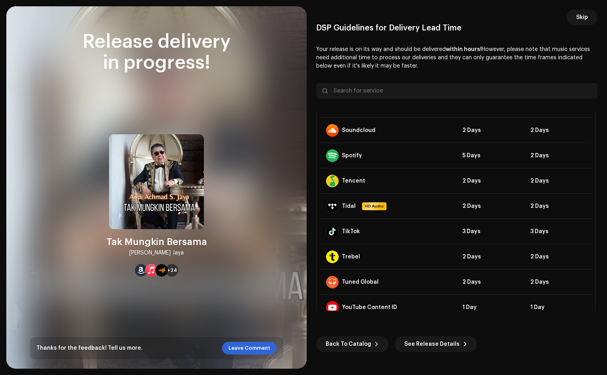
scroll to position [505, 0]
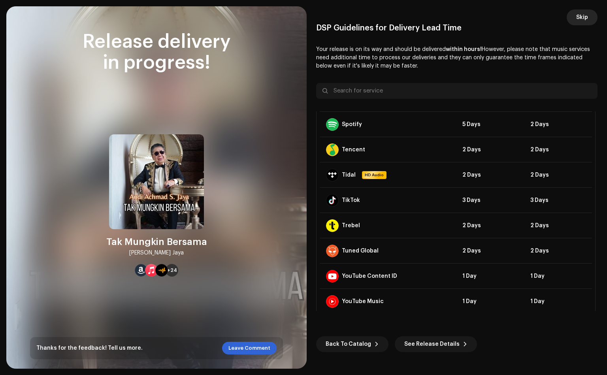
click at [578, 18] on span "Skip" at bounding box center [582, 17] width 12 height 16
